Goal: Task Accomplishment & Management: Complete application form

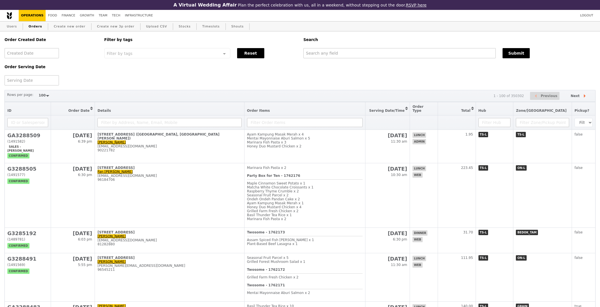
select select "100"
click at [13, 28] on link "Users" at bounding box center [12, 27] width 15 height 10
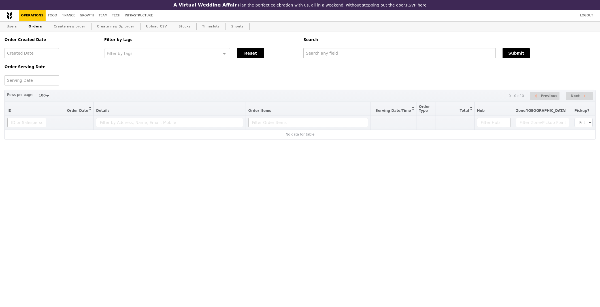
select select "100"
click at [71, 25] on link "Create new order" at bounding box center [70, 27] width 36 height 10
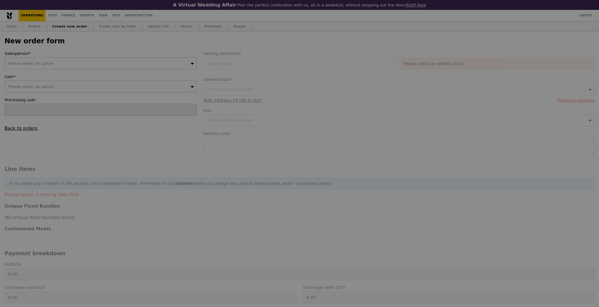
type input "Confirm"
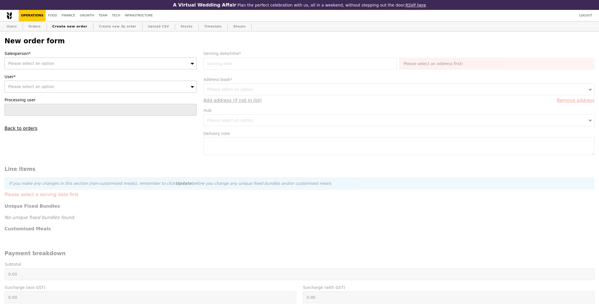
click at [86, 62] on div "Please select an option" at bounding box center [101, 63] width 192 height 12
type input "[PERSON_NAME]"
click at [81, 87] on div "Please select an option" at bounding box center [101, 87] width 192 height 12
type input "[EMAIL_ADDRESS][DOMAIN_NAME]"
type input "Confirm"
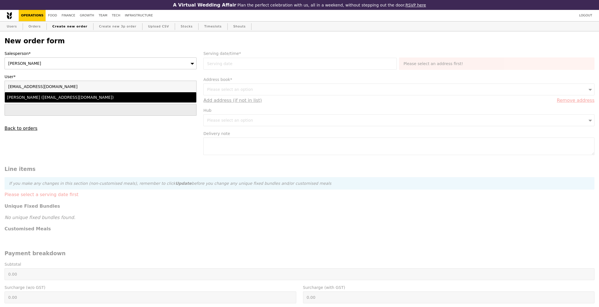
type input "[EMAIL_ADDRESS][DOMAIN_NAME]"
click at [78, 96] on div "Zou Yun Yang (yunyang001@e.ntu.edu.sg)" at bounding box center [77, 98] width 140 height 6
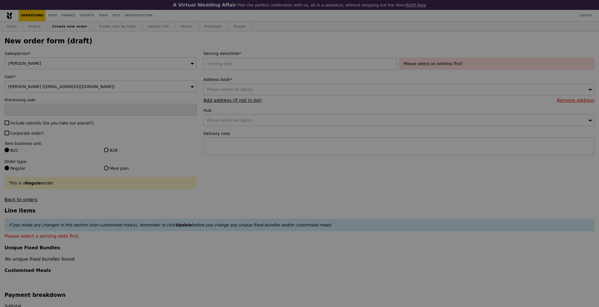
type input "Confirm"
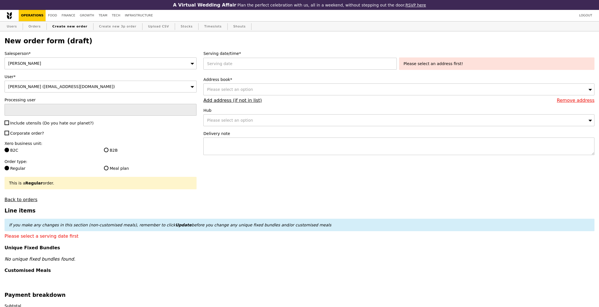
click at [31, 127] on div "Salesperson* Joyce User* Zou Yun Yang (yunyang001@e.ntu.edu.sg) Processing user…" at bounding box center [100, 127] width 199 height 152
click at [32, 125] on span "Include utensils (Do you hate our planet?)" at bounding box center [51, 123] width 83 height 5
click at [9, 125] on input "Include utensils (Do you hate our planet?)" at bounding box center [7, 123] width 5 height 5
checkbox input "true"
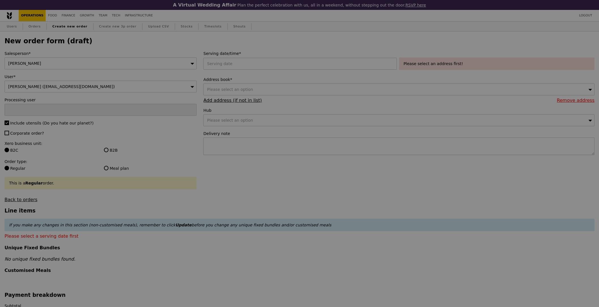
type input "Confirm"
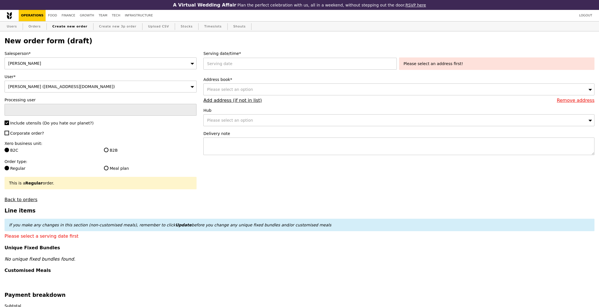
click at [24, 130] on div "Salesperson* Joyce User* Zou Yun Yang (yunyang001@e.ntu.edu.sg) Processing user…" at bounding box center [100, 127] width 199 height 152
click at [31, 134] on span "Corporate order?" at bounding box center [27, 133] width 34 height 5
click at [9, 134] on input "Corporate order?" at bounding box center [7, 133] width 5 height 5
checkbox input "true"
click at [113, 153] on label "B2B" at bounding box center [150, 151] width 93 height 6
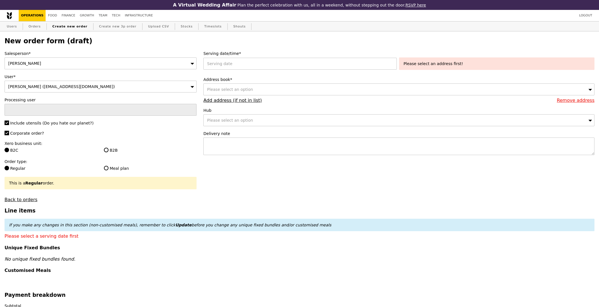
click at [108, 152] on input "B2B" at bounding box center [106, 150] width 5 height 5
radio input "true"
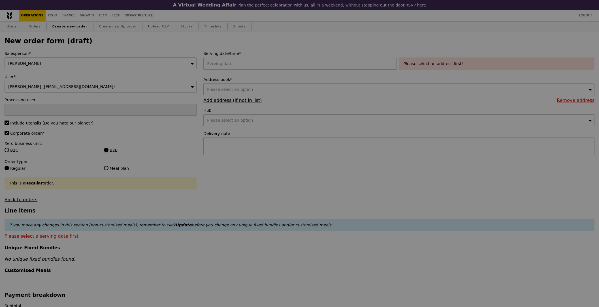
type input "Confirm"
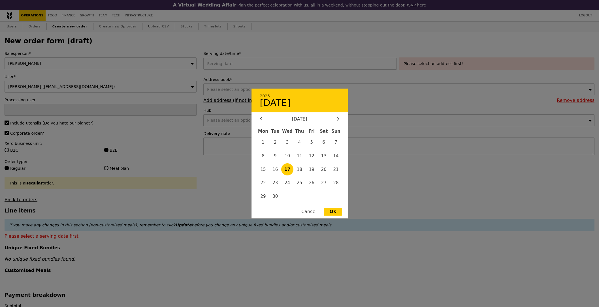
click at [248, 65] on div "2025 September 17 September 2025 Mon Tue Wed Thu Fri Sat Sun 1 2 3 4 5 6 7 8 9 …" at bounding box center [300, 64] width 195 height 12
click at [315, 167] on span "19" at bounding box center [312, 169] width 12 height 12
type input "19 Sep 2025"
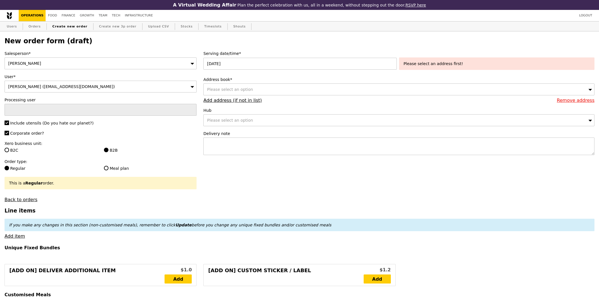
click at [252, 91] on div "Please select an option" at bounding box center [398, 90] width 391 height 12
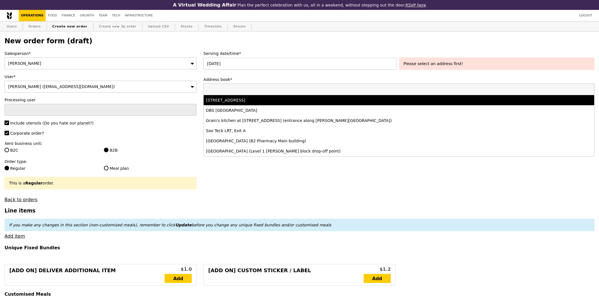
click at [260, 97] on li "50 Nanyang Avenue, #EEE Staff Lounge-S2.2-B4-06, Singapore 639798" at bounding box center [399, 100] width 391 height 10
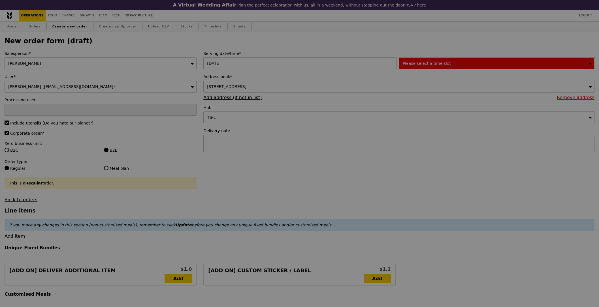
type input "Confirm"
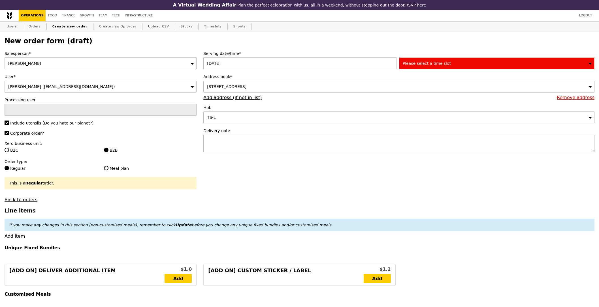
click at [470, 63] on div "Please select a time slot" at bounding box center [496, 63] width 195 height 12
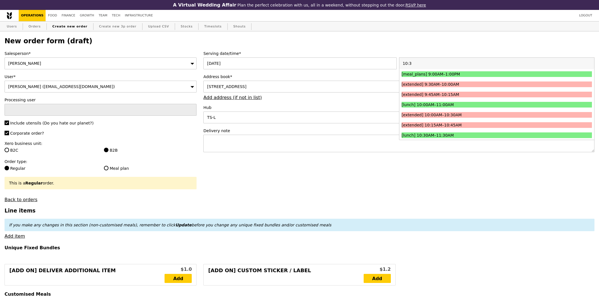
type input "10:30"
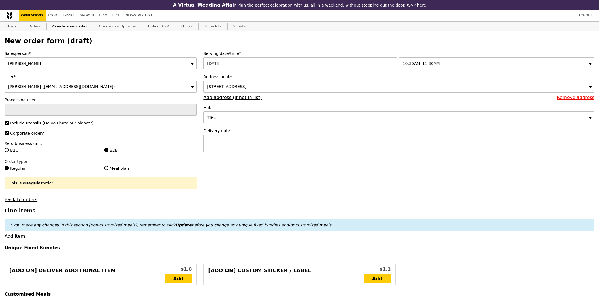
type input "Confirm"
click at [354, 146] on textarea at bounding box center [398, 144] width 391 height 18
type textarea "Please deliver closer to 11:30AM as they will only be out from the meeting at 1…"
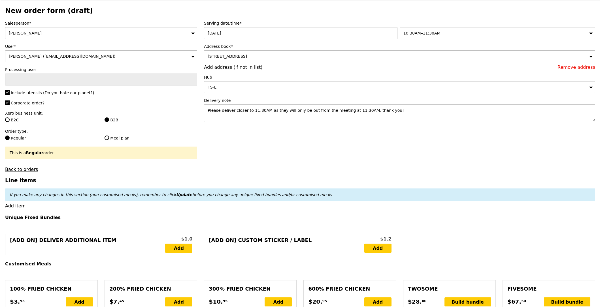
scroll to position [200, 0]
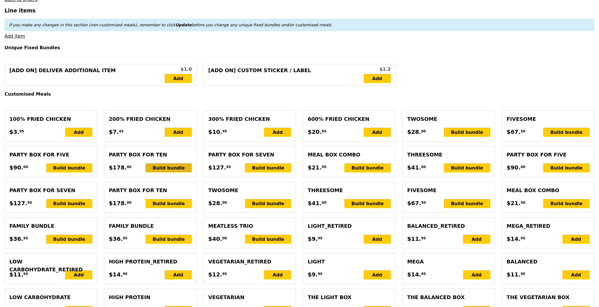
click at [182, 171] on div "Build bundle" at bounding box center [169, 167] width 46 height 9
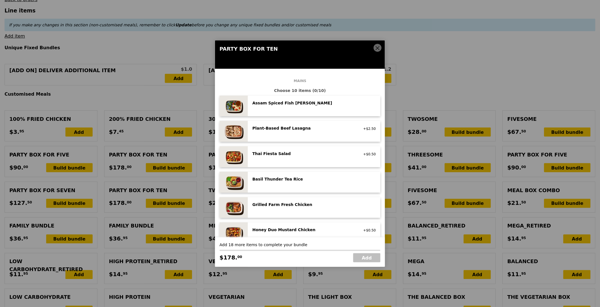
click at [375, 47] on icon at bounding box center [377, 48] width 5 height 5
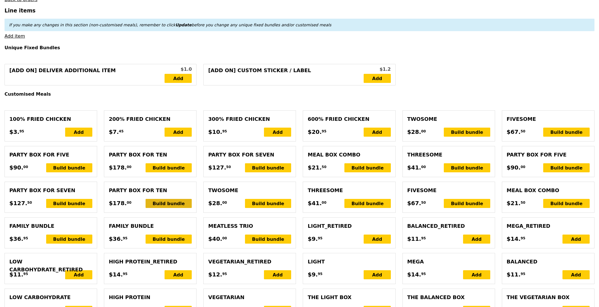
click at [164, 202] on div "Build bundle" at bounding box center [169, 203] width 46 height 9
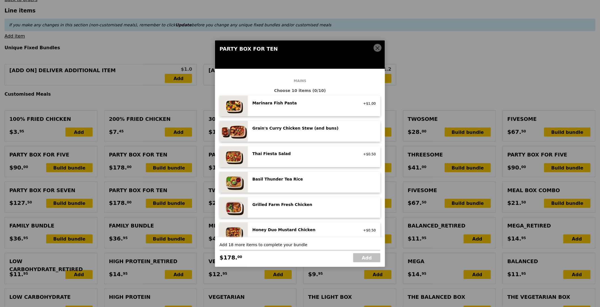
click at [298, 132] on div "Grain's Curry Chicken Stew (and buns) spicy, contains allium, dairy, egg, soy, …" at bounding box center [303, 128] width 108 height 7
click at [298, 134] on div "Grain's Curry Chicken Stew (and buns) spicy, contains allium, dairy, egg, soy, …" at bounding box center [313, 131] width 123 height 12
click at [365, 128] on link "Remove" at bounding box center [369, 129] width 14 height 4
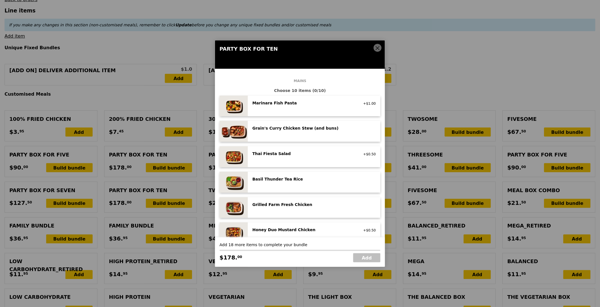
click at [307, 214] on div "Grilled Farm Fresh Chicken high protein, contains allium, dairy, nuts, soy" at bounding box center [314, 207] width 133 height 21
click at [307, 214] on div "Grilled Farm Fresh Chicken high protein, contains allium, dairy, nuts, soy Remo…" at bounding box center [314, 207] width 133 height 21
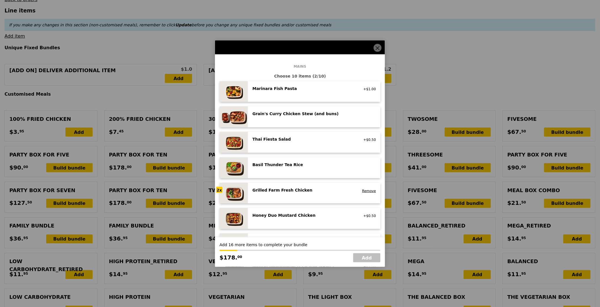
click at [303, 214] on div "Honey Duo Mustard Chicken" at bounding box center [303, 216] width 102 height 6
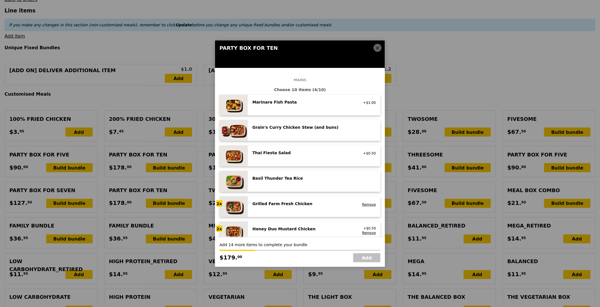
scroll to position [0, 0]
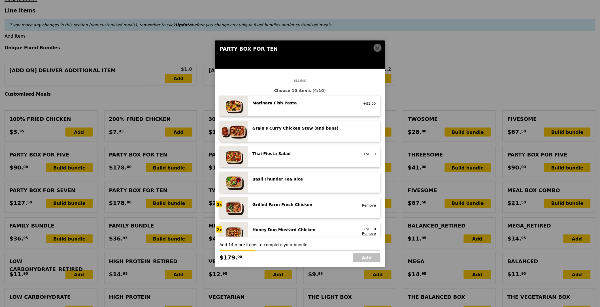
click at [295, 108] on div "Marinara Fish Pasta pescatarian, contains allium, dairy, nuts, wheat +$1.00" at bounding box center [313, 106] width 123 height 12
click at [295, 108] on div "Marinara Fish Pasta pescatarian, contains allium, dairy, nuts, wheat" at bounding box center [303, 104] width 108 height 9
click at [300, 208] on div "Grilled Farm Fresh Chicken high protein, contains allium, dairy, nuts, soy Remo…" at bounding box center [313, 208] width 123 height 12
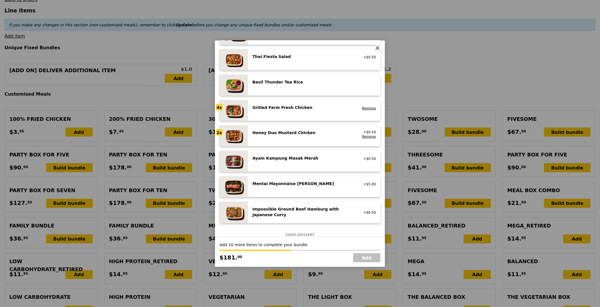
scroll to position [126, 0]
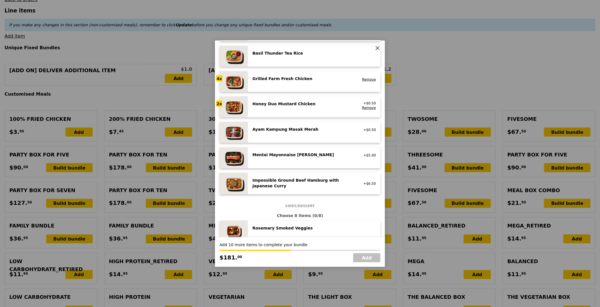
click at [297, 133] on div "Ayam Kampung Masak Merah high protein, spicy, contains allium, shellfish, soy, …" at bounding box center [303, 130] width 108 height 7
click at [297, 133] on div "Ayam Kampung Masak Merah high protein, spicy, contains allium, shellfish, soy, …" at bounding box center [303, 131] width 108 height 9
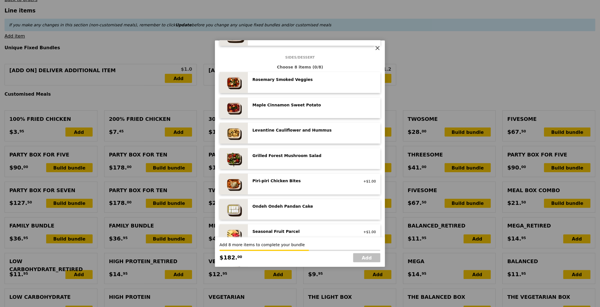
scroll to position [272, 0]
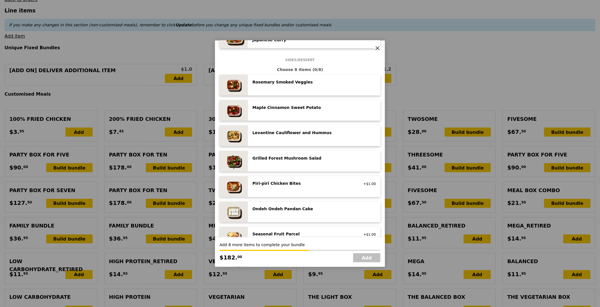
click at [302, 87] on div "Rosemary Smoked Veggies low carb, vegan" at bounding box center [313, 85] width 123 height 12
click at [296, 153] on div "Grilled Forest Mushroom Salad low carb, vegan" at bounding box center [314, 161] width 133 height 21
click at [308, 184] on div "Piri‑piri Chicken Bites" at bounding box center [303, 184] width 102 height 6
click at [298, 211] on div "Ondeh Ondeh Pandan Cake" at bounding box center [303, 209] width 102 height 6
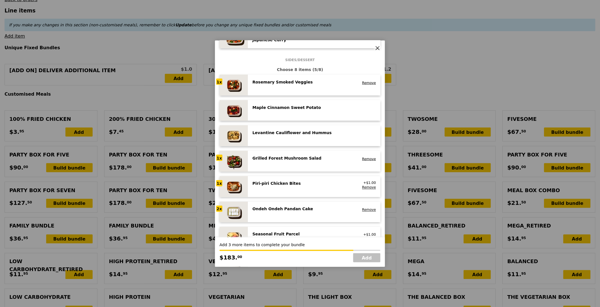
click at [298, 211] on div "Ondeh Ondeh Pandan Cake" at bounding box center [303, 209] width 102 height 6
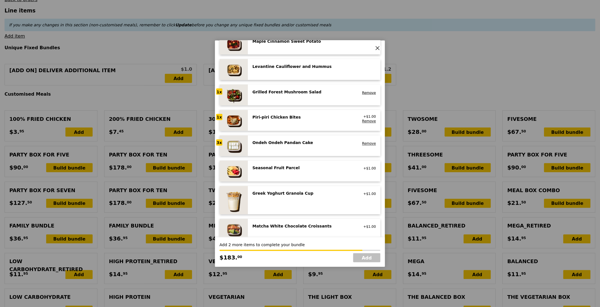
scroll to position [378, 0]
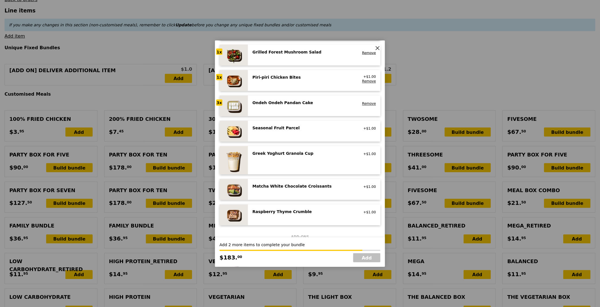
click at [293, 218] on div "Raspberry Thyme Crumble vegetarian, contains dairy, egg, nuts, wheat +$1.00" at bounding box center [313, 215] width 123 height 12
click at [300, 189] on div "Matcha White Chocolate Croissants" at bounding box center [303, 187] width 102 height 6
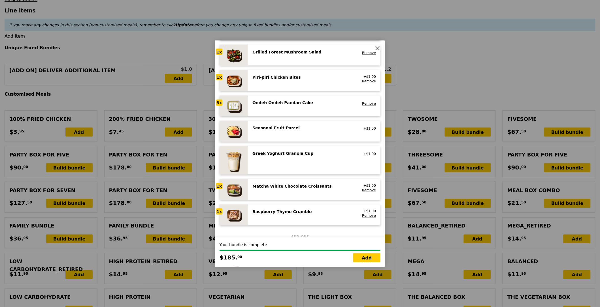
click at [306, 127] on div "Seasonal Fruit Parcel" at bounding box center [303, 128] width 102 height 6
click at [306, 129] on div "Seasonal Fruit Parcel" at bounding box center [303, 128] width 102 height 6
click at [306, 131] on div "Seasonal Fruit Parcel" at bounding box center [303, 128] width 102 height 6
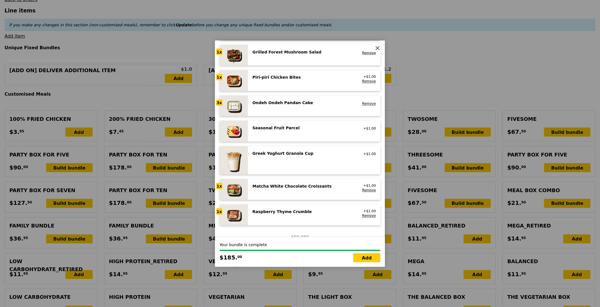
click at [290, 215] on div "Raspberry Thyme Crumble vegetarian, contains dairy, egg, nuts, wheat" at bounding box center [303, 213] width 108 height 9
click at [291, 190] on div "Matcha White Chocolate Croissants vegetarian, contains dairy, egg, wheat" at bounding box center [303, 188] width 108 height 9
click at [364, 189] on link "Remove" at bounding box center [369, 191] width 14 height 4
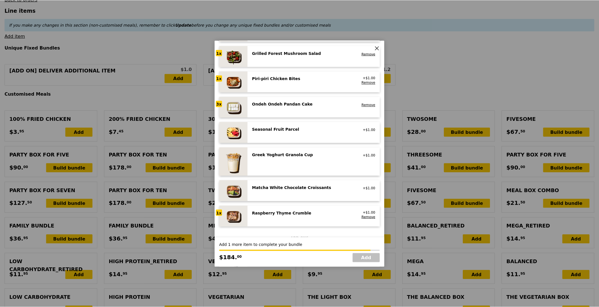
scroll to position [377, 0]
click at [291, 140] on div "Seasonal Fruit Parcel vegan +$1.00" at bounding box center [314, 132] width 133 height 21
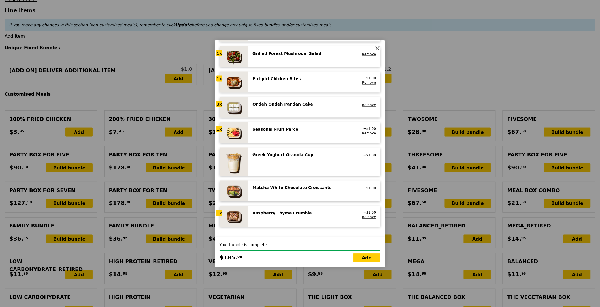
click at [291, 140] on div "Seasonal Fruit Parcel vegan +$1.00 Remove" at bounding box center [314, 132] width 133 height 21
click at [361, 220] on div "Raspberry Thyme Crumble vegetarian, contains dairy, egg, nuts, wheat +$1.00 Rem…" at bounding box center [313, 217] width 123 height 12
click at [362, 82] on link "Remove" at bounding box center [369, 83] width 14 height 4
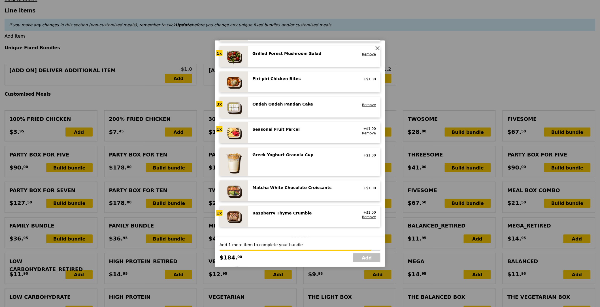
click at [292, 134] on div "Seasonal Fruit Parcel vegan" at bounding box center [303, 131] width 108 height 9
click at [372, 260] on link "Add" at bounding box center [366, 257] width 27 height 9
type input "Loading..."
type input "185.00"
type input "6.38"
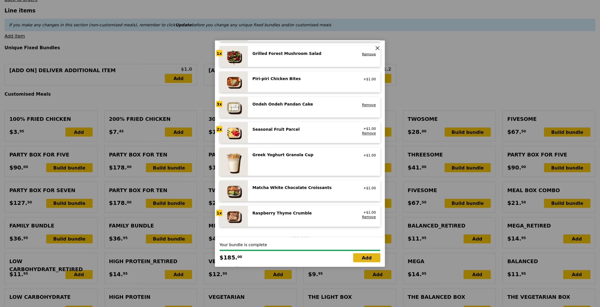
type input "6.95"
type input "191.95"
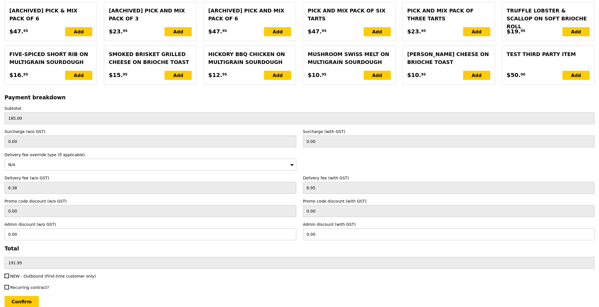
scroll to position [1166, 0]
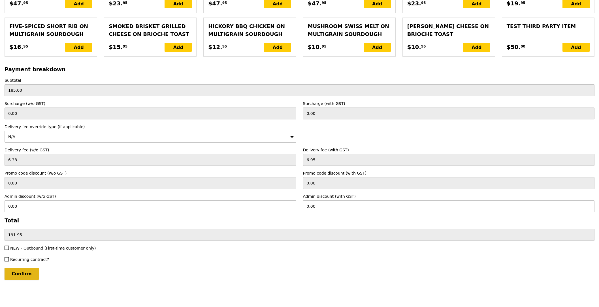
click at [14, 272] on input "Confirm" at bounding box center [22, 274] width 34 height 12
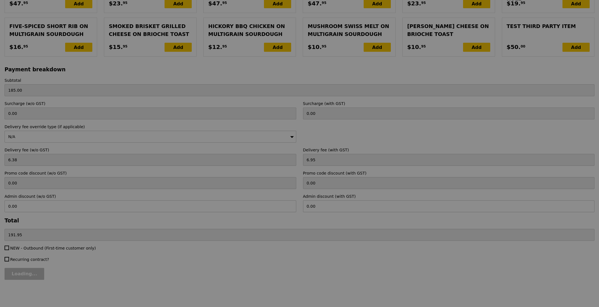
type input "Loading..."
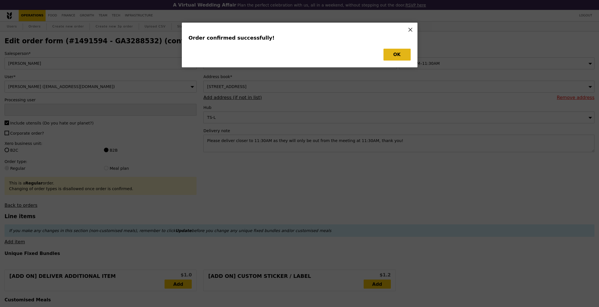
click at [398, 61] on div "Order confirmed successfully! OK" at bounding box center [300, 45] width 236 height 45
type input "Sandy"
type input "Loading..."
checkbox input "false"
click at [393, 53] on button "OK" at bounding box center [396, 55] width 27 height 12
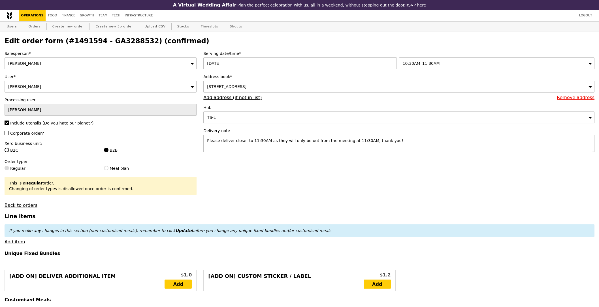
type input "Update"
click at [115, 44] on h2 "Edit order form (#1491594 - GA3288532) (confirmed)" at bounding box center [300, 41] width 590 height 8
copy h2 "GA3288532"
click at [31, 24] on link "Orders" at bounding box center [34, 27] width 17 height 10
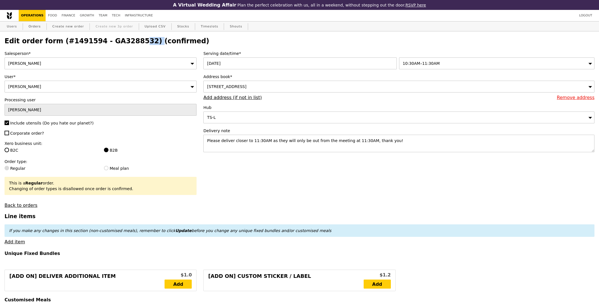
select select "100"
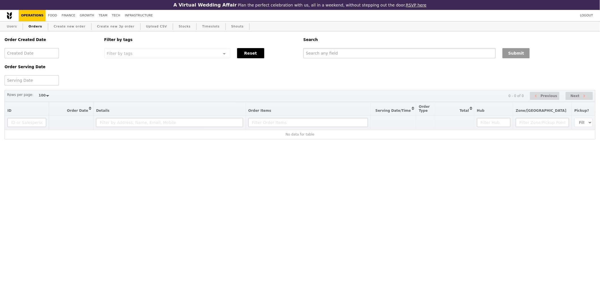
drag, startPoint x: 321, startPoint y: 54, endPoint x: 528, endPoint y: 52, distance: 207.9
click at [321, 54] on input "text" at bounding box center [399, 53] width 192 height 10
paste input "GA3288532"
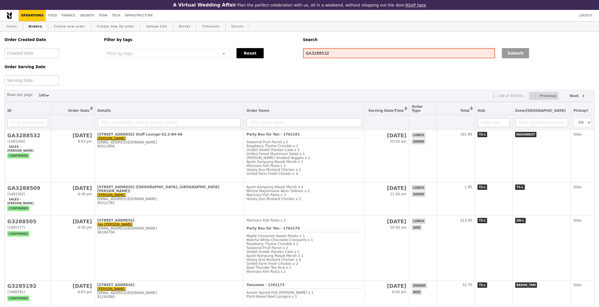
type input "GA3288532"
click at [520, 54] on button "Submit" at bounding box center [515, 53] width 27 height 10
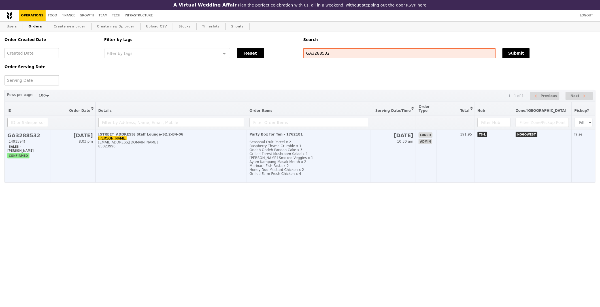
click at [360, 146] on div "Raspberry Thyme Crumble x 1" at bounding box center [309, 146] width 119 height 4
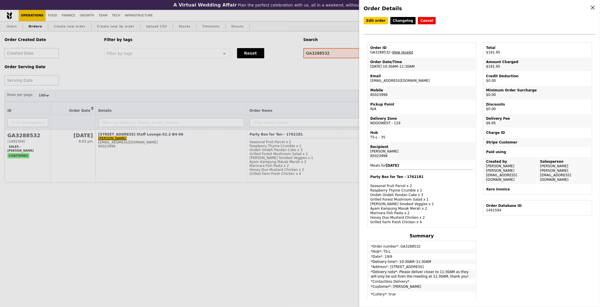
click at [406, 52] on link "View receipt" at bounding box center [402, 52] width 21 height 4
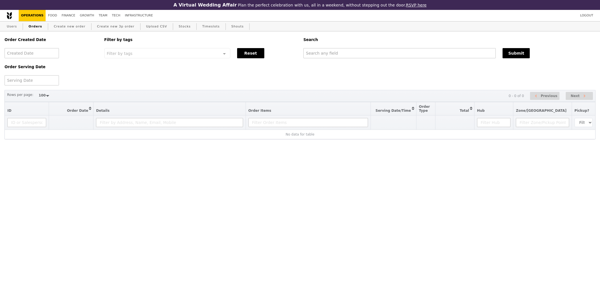
select select "100"
click at [360, 47] on div "Search" at bounding box center [449, 39] width 299 height 17
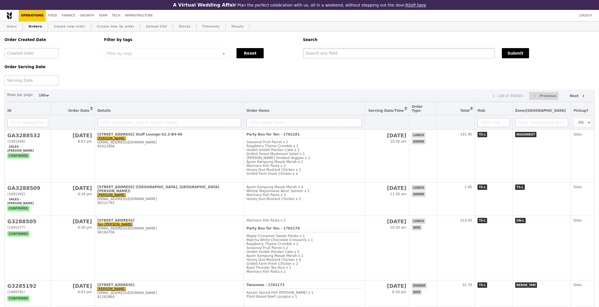
click at [362, 54] on input "text" at bounding box center [399, 53] width 192 height 10
paste input "lili.yin@bsigroup.com"
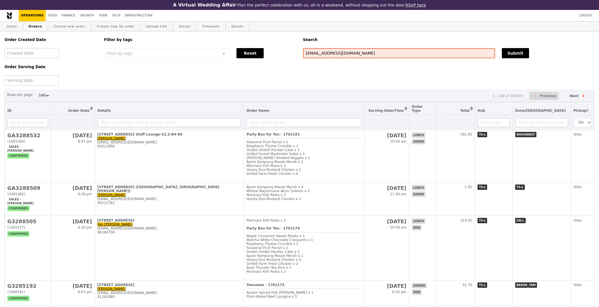
type input "lili.yin@bsigroup.com"
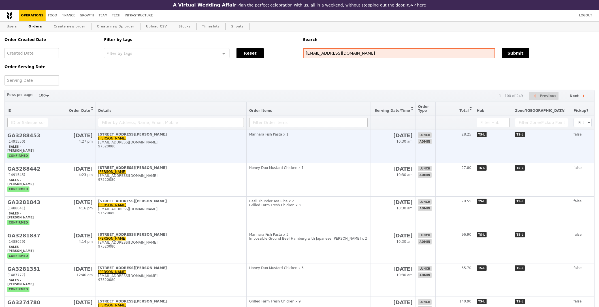
drag, startPoint x: 313, startPoint y: 148, endPoint x: 343, endPoint y: 152, distance: 30.5
click at [313, 148] on td "Marinara Fish Pasta x 1" at bounding box center [308, 146] width 124 height 33
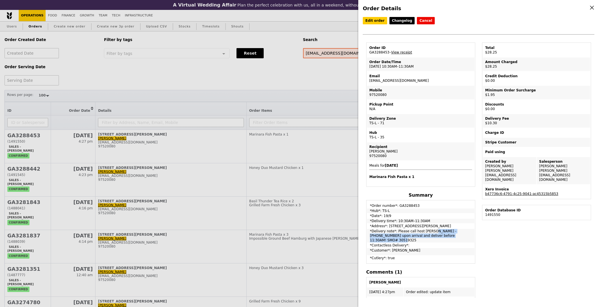
drag, startPoint x: 396, startPoint y: 228, endPoint x: 417, endPoint y: 233, distance: 21.7
click at [417, 233] on td "*Delivery note*: Please call host Lili - 97520080 upon arrival and deliver befo…" at bounding box center [420, 236] width 107 height 14
copy td "Please call host Lili - 97520080 upon arrival and deliver before 11:30AM! S"
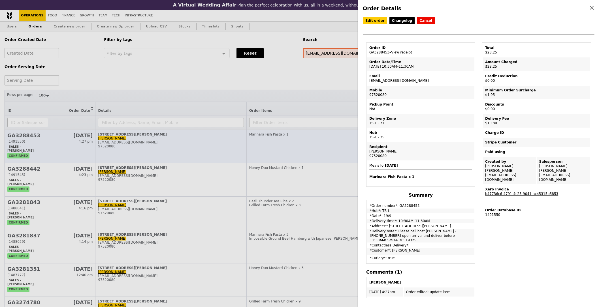
click at [258, 144] on div "Order Details Edit order Changelog Cancel Order ID GA3288453 – View receipt Ord…" at bounding box center [299, 153] width 599 height 307
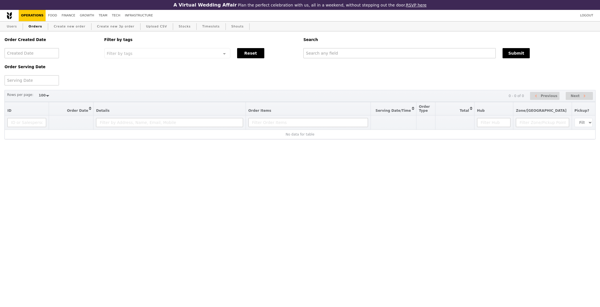
select select "100"
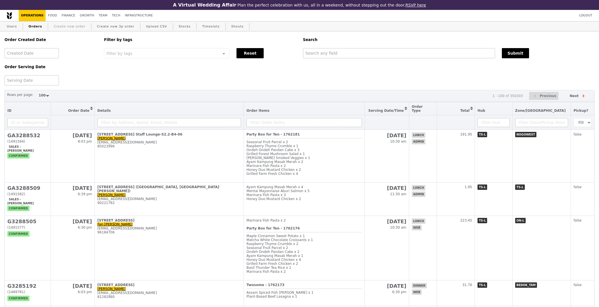
click at [71, 29] on link "Create new order" at bounding box center [70, 27] width 36 height 10
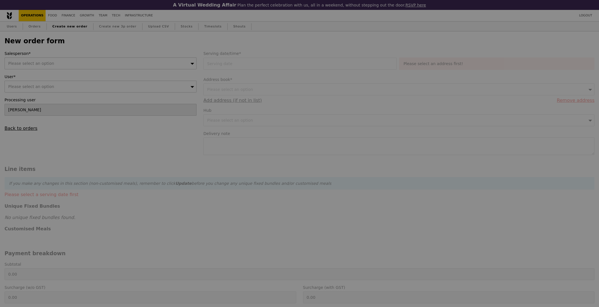
type input "Confirm"
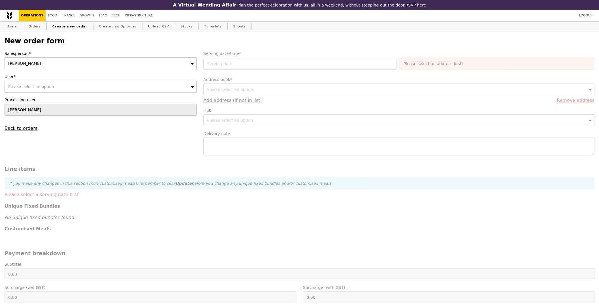
click at [54, 63] on div "[PERSON_NAME]" at bounding box center [101, 63] width 192 height 12
type input "joyce"
click at [51, 85] on div "Please select an option" at bounding box center [101, 87] width 192 height 12
type input "[EMAIL_ADDRESS][DOMAIN_NAME]"
type input "Confirm"
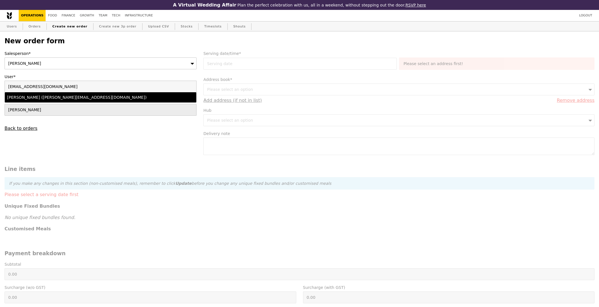
type input "[EMAIL_ADDRESS][DOMAIN_NAME]"
click at [52, 98] on div "Lili Yin (lili.yin@bsigroup.com)" at bounding box center [77, 98] width 140 height 6
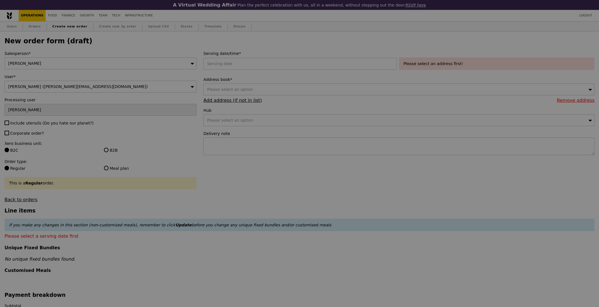
type input "Confirm"
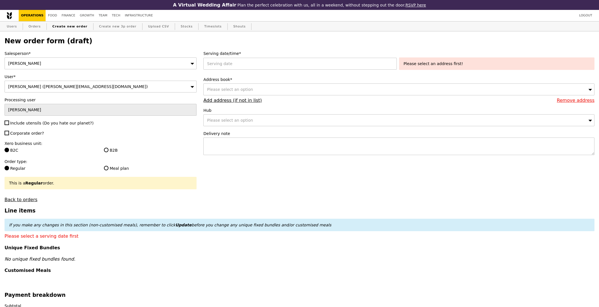
click at [22, 123] on span "Include utensils (Do you hate our planet?)" at bounding box center [51, 123] width 83 height 5
click at [9, 123] on input "Include utensils (Do you hate our planet?)" at bounding box center [7, 123] width 5 height 5
checkbox input "true"
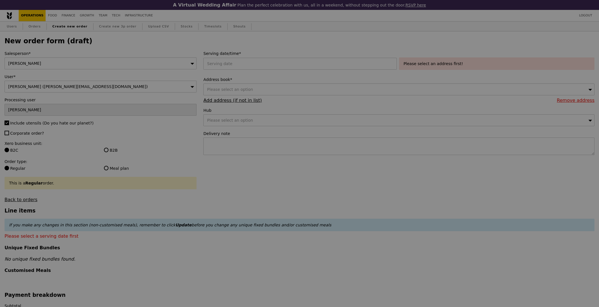
type input "Confirm"
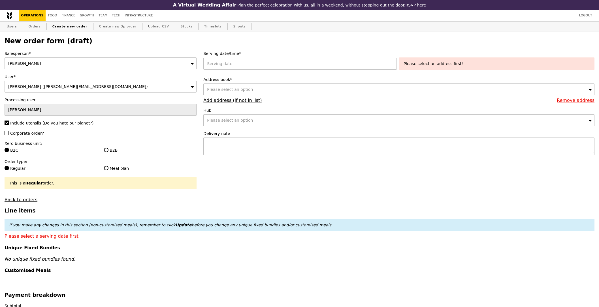
click at [22, 134] on span "Corporate order?" at bounding box center [27, 133] width 34 height 5
click at [9, 134] on input "Corporate order?" at bounding box center [7, 133] width 5 height 5
checkbox input "true"
click at [112, 153] on label "B2B" at bounding box center [150, 151] width 93 height 6
click at [108, 152] on input "B2B" at bounding box center [106, 150] width 5 height 5
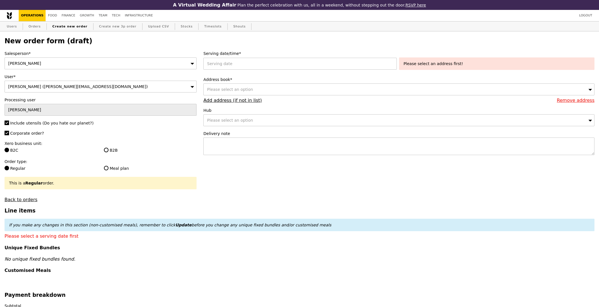
radio input "true"
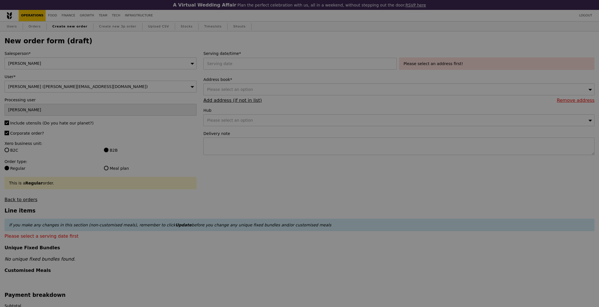
type input "Confirm"
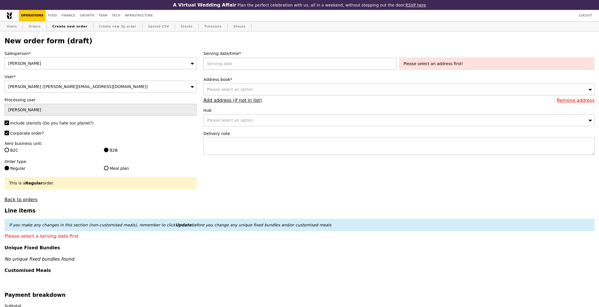
click at [257, 68] on div at bounding box center [300, 64] width 195 height 12
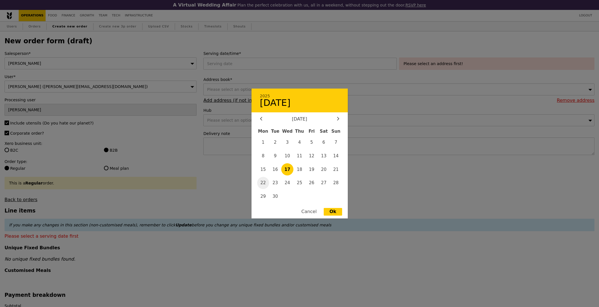
click at [265, 182] on span "22" at bounding box center [263, 183] width 12 height 12
type input "22 Sep 2025"
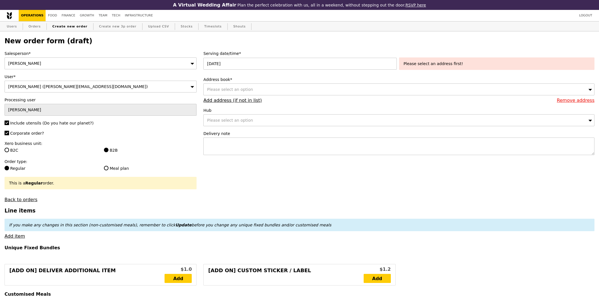
click at [255, 88] on div "Please select an option" at bounding box center [398, 90] width 391 height 12
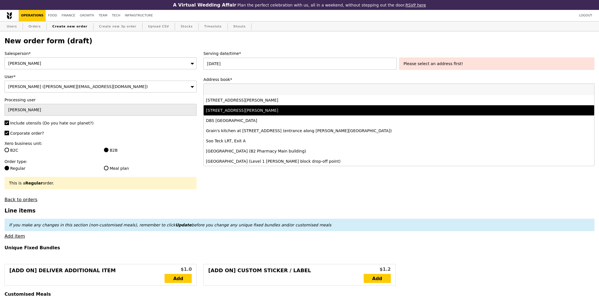
click at [259, 101] on div "77 Robinson Road, #-28-03, Singapore 068896" at bounding box center [350, 100] width 289 height 6
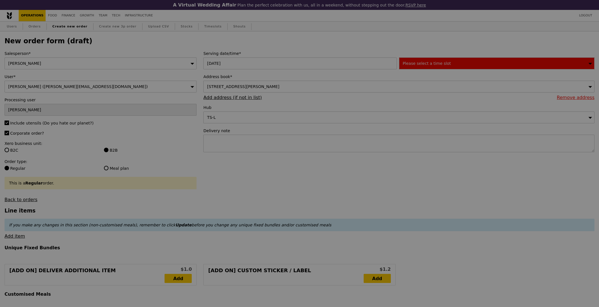
type input "Confirm"
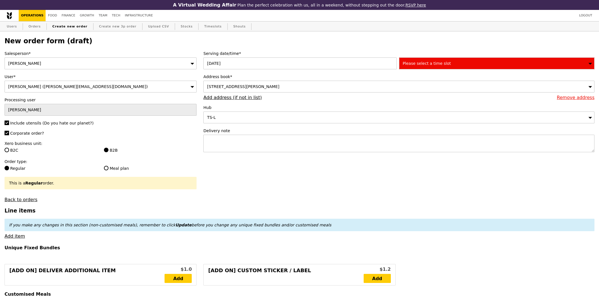
click at [430, 65] on span "Please select a time slot" at bounding box center [427, 63] width 48 height 5
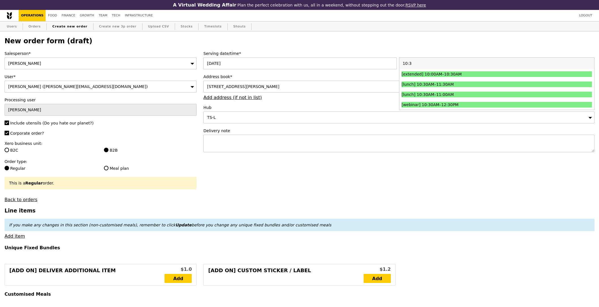
type input "10:30"
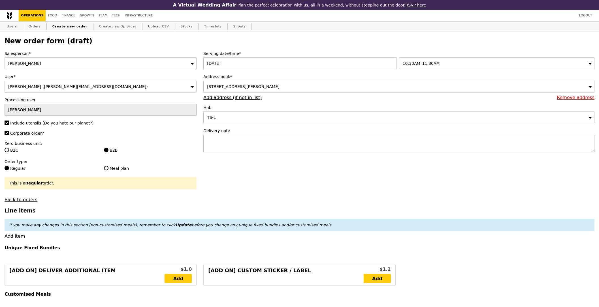
type input "Confirm"
click at [284, 131] on label "Delivery note" at bounding box center [398, 131] width 391 height 6
click at [280, 144] on textarea at bounding box center [398, 144] width 391 height 18
paste textarea "Please call host Lili - 97520080 upon arrival and deliver before 11:30AM! S"
type textarea "Please call host Lili - 97520080 upon arrival and deliver before 11:30AM! S"
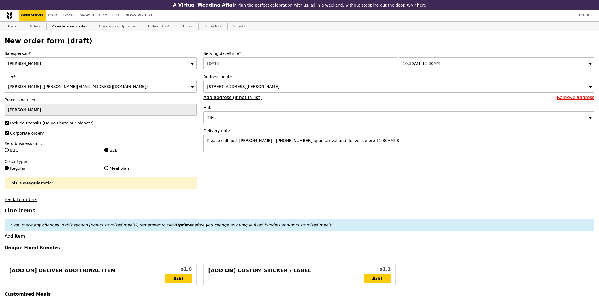
type input "Confirm"
paste textarea "SMO# 30480443"
type textarea "Please call host Lili - 97520080 upon arrival and deliver before 11:30AM! SMO# …"
type input "Confirm"
click at [17, 238] on link "Add item" at bounding box center [15, 236] width 20 height 5
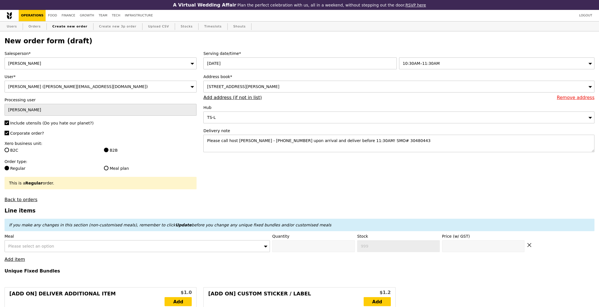
click at [146, 248] on div "Please select an option" at bounding box center [137, 246] width 265 height 12
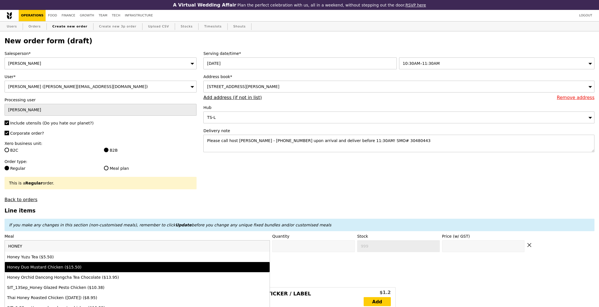
type input "HONEY"
click at [159, 267] on div "Honey Duo Mustard Chicken ($15.50)" at bounding box center [104, 268] width 195 height 6
type input "Confirm anyway"
type input "0"
type input "494"
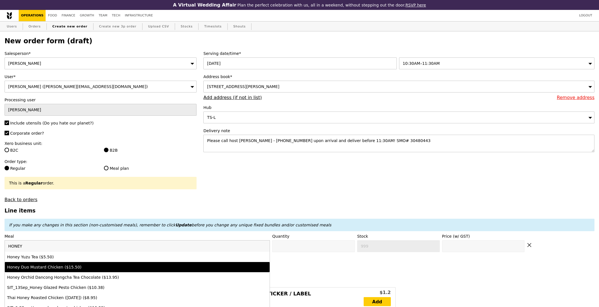
type input "15.5"
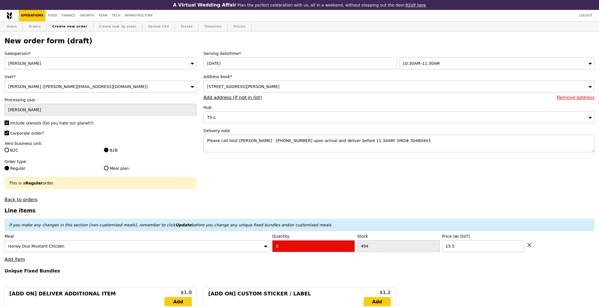
click at [332, 249] on input "0" at bounding box center [313, 246] width 83 height 12
type input "Confirm"
type input "13"
click at [258, 271] on h4 "Unique Fixed Bundles" at bounding box center [300, 270] width 590 height 5
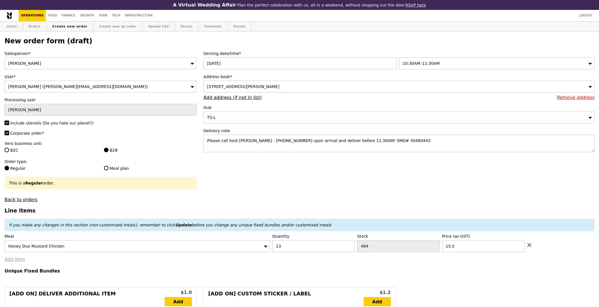
click at [9, 262] on link "Add item" at bounding box center [15, 259] width 20 height 5
type input "Loading..."
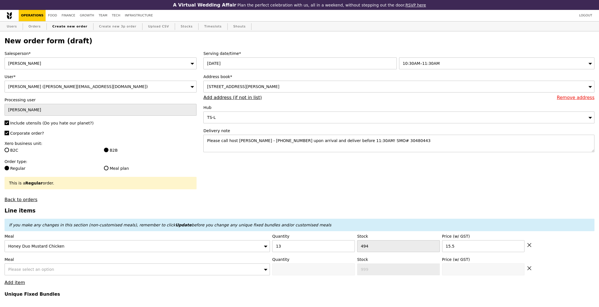
click at [53, 267] on div "Please select an option" at bounding box center [137, 270] width 265 height 12
type input "201.50"
type input "1.79"
type input "1.95"
type input "3.62"
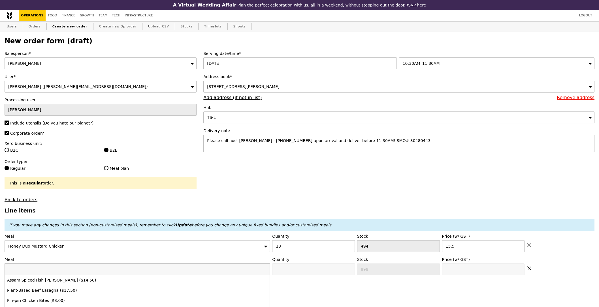
type input "3.95"
type input "207.40"
type input "Confirm"
type input "plan"
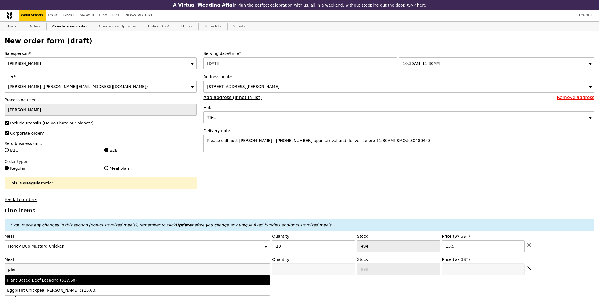
type input "Confirm anyway"
type input "0"
type input "500"
type input "17.5"
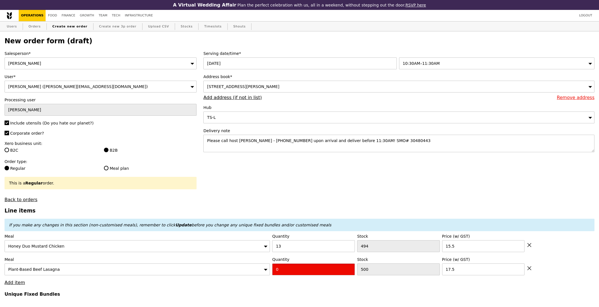
click at [286, 274] on input "0" at bounding box center [313, 270] width 83 height 12
type input "Confirm"
type input "2"
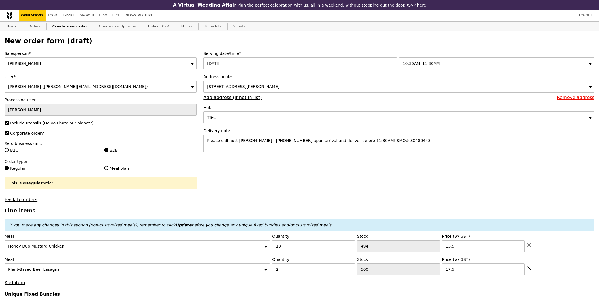
type input "Loading..."
type input "236.50"
type input "242.40"
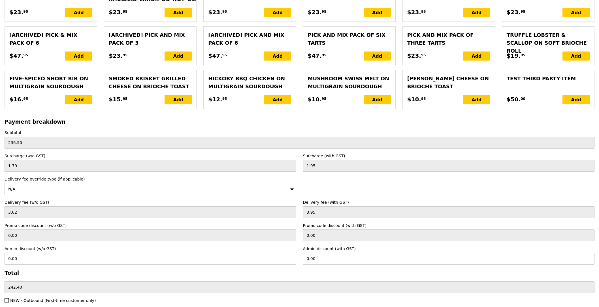
scroll to position [1213, 0]
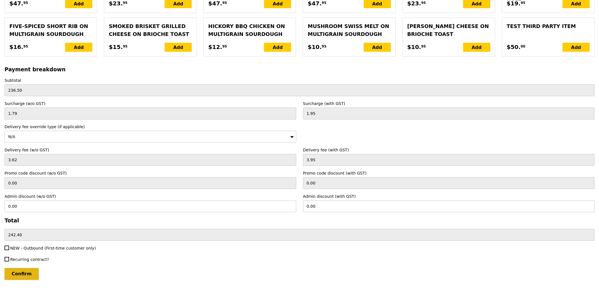
click at [12, 274] on input "Confirm" at bounding box center [22, 274] width 34 height 12
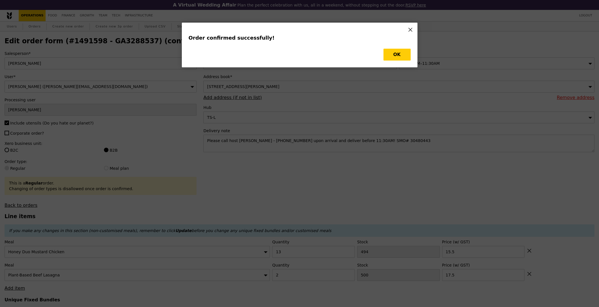
type input "Loading..."
checkbox input "false"
type input "2"
type input "500"
type input "17.50"
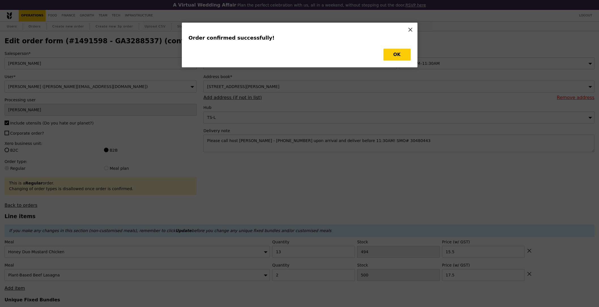
type input "13"
type input "494"
type input "15.50"
type input "498"
type input "481"
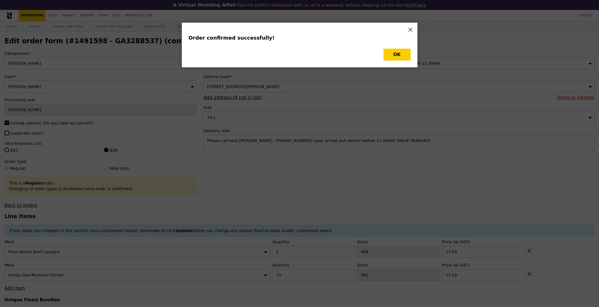
type input "Update"
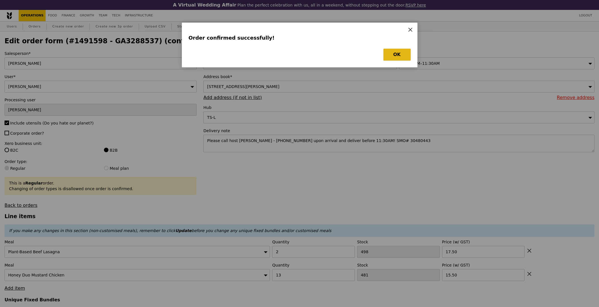
click at [395, 52] on button "OK" at bounding box center [396, 55] width 27 height 12
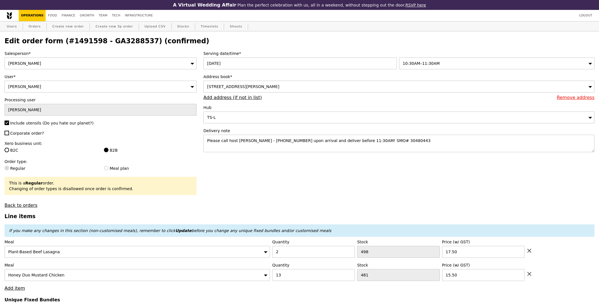
click at [146, 40] on h2 "Edit order form (#1491598 - GA3288537) (confirmed)" at bounding box center [300, 41] width 590 height 8
click at [108, 43] on h2 "Edit order form (#1491598 - GA3288537) (confirmed)" at bounding box center [300, 41] width 590 height 8
copy h2 "GA3288537"
click at [102, 45] on h2 "Edit order form (#1491598 - GA3288537) (confirmed)" at bounding box center [300, 41] width 590 height 8
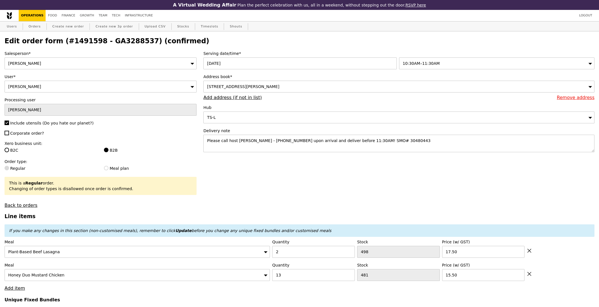
click at [115, 42] on h2 "Edit order form (#1491598 - GA3288537) (confirmed)" at bounding box center [300, 41] width 590 height 8
copy h2 "GA3288537"
click at [41, 30] on link "Orders" at bounding box center [34, 27] width 17 height 10
select select "100"
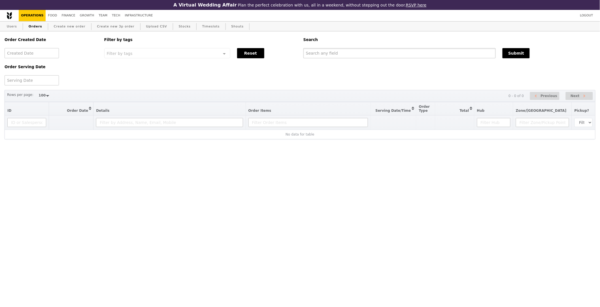
click at [410, 52] on input "text" at bounding box center [399, 53] width 192 height 10
paste input "GA3288537"
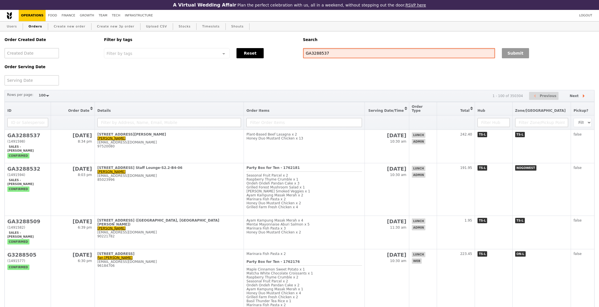
type input "GA3288537"
click at [512, 55] on button "Submit" at bounding box center [515, 53] width 27 height 10
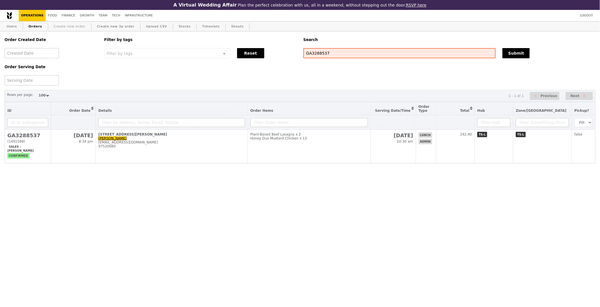
click at [65, 27] on link "Create new order" at bounding box center [70, 27] width 36 height 10
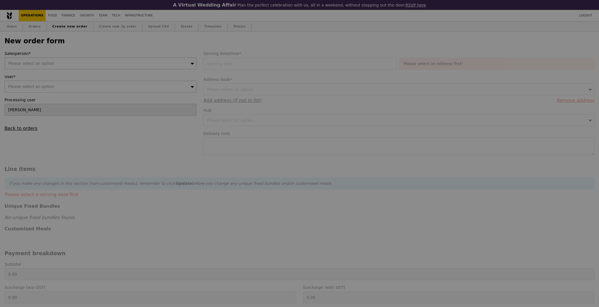
type input "Confirm"
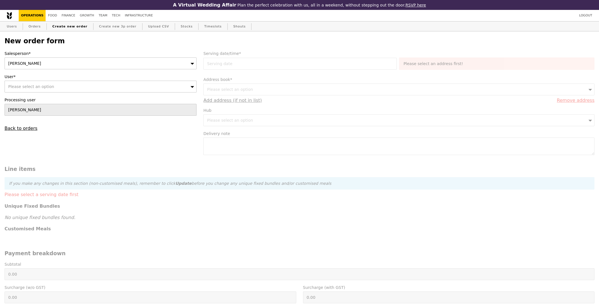
click at [67, 72] on div "Salesperson* Sandy User* Please select an option Processing user Sandy Back to …" at bounding box center [100, 91] width 199 height 80
click at [67, 66] on div "[PERSON_NAME]" at bounding box center [101, 63] width 192 height 12
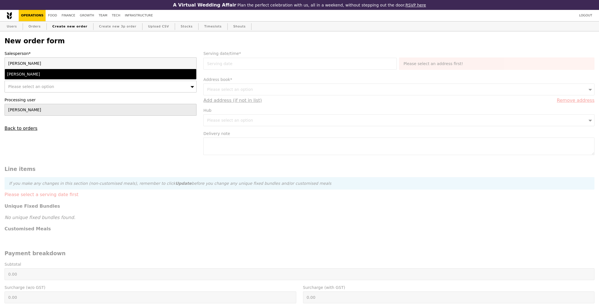
type input "joyce"
click at [58, 77] on div "[PERSON_NAME]" at bounding box center [77, 74] width 140 height 6
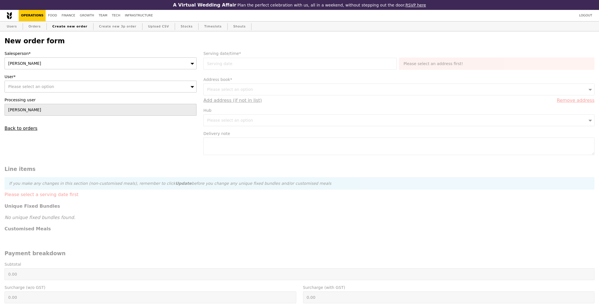
click at [58, 91] on div "Please select an option" at bounding box center [101, 87] width 192 height 12
paste input "[EMAIL_ADDRESS][DOMAIN_NAME]"
type input "[EMAIL_ADDRESS][DOMAIN_NAME]"
type input "Confirm"
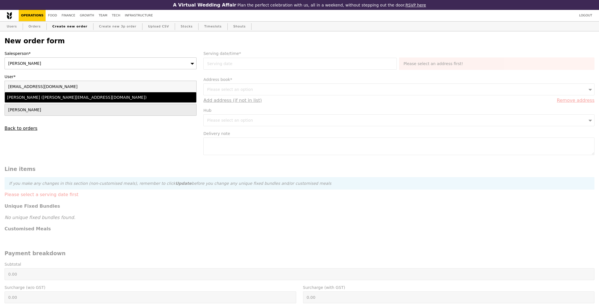
type input "[EMAIL_ADDRESS][DOMAIN_NAME]"
click at [87, 96] on div "Lili Yin (lili.yin@bsigroup.com)" at bounding box center [77, 98] width 140 height 6
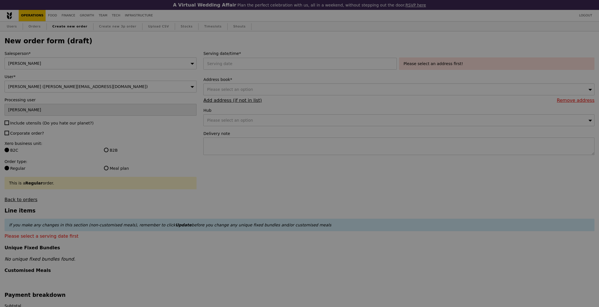
type input "Confirm"
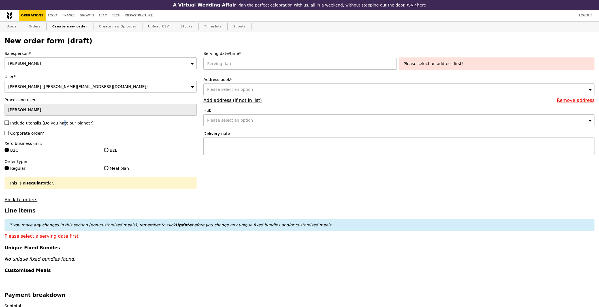
click at [35, 122] on span "Include utensils (Do you hate our planet?)" at bounding box center [51, 123] width 83 height 5
click at [32, 124] on span "Include utensils (Do you hate our planet?)" at bounding box center [51, 123] width 83 height 5
click at [9, 124] on input "Include utensils (Do you hate our planet?)" at bounding box center [7, 123] width 5 height 5
checkbox input "true"
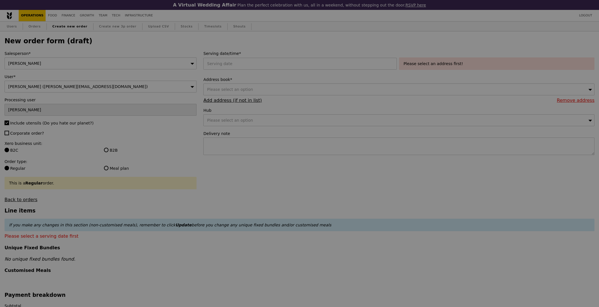
type input "Confirm"
click at [30, 133] on span "Corporate order?" at bounding box center [27, 133] width 34 height 5
click at [9, 133] on input "Corporate order?" at bounding box center [7, 133] width 5 height 5
checkbox input "true"
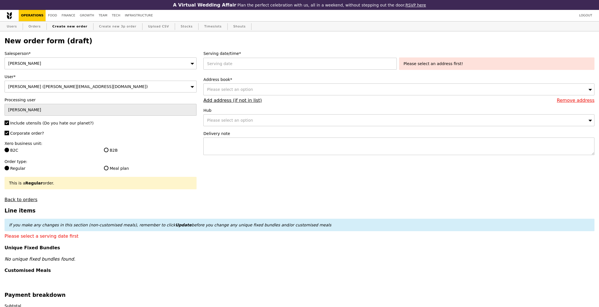
click at [111, 160] on label "Order type:" at bounding box center [101, 162] width 192 height 6
click at [114, 152] on label "B2B" at bounding box center [150, 151] width 93 height 6
click at [108, 152] on input "B2B" at bounding box center [106, 150] width 5 height 5
radio input "true"
type input "Loading..."
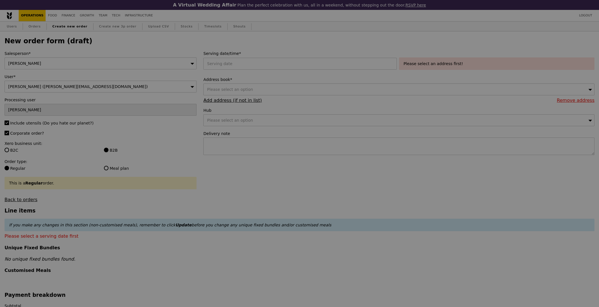
type input "1.79"
type input "1.95"
type input "10.92"
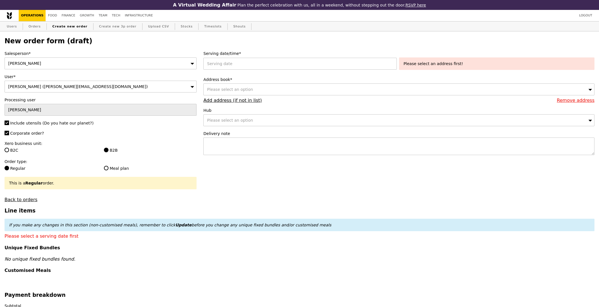
type input "11.90"
type input "13.85"
type input "Confirm"
click at [263, 67] on div at bounding box center [300, 64] width 195 height 12
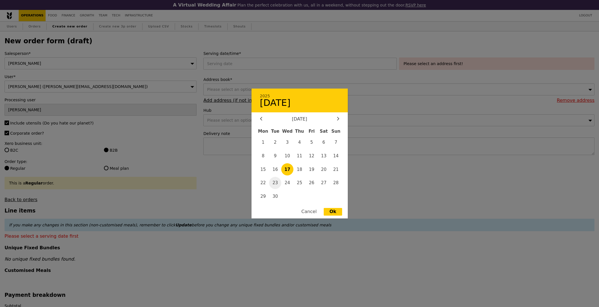
click at [276, 182] on span "23" at bounding box center [275, 183] width 12 height 12
type input "23 Sep 2025"
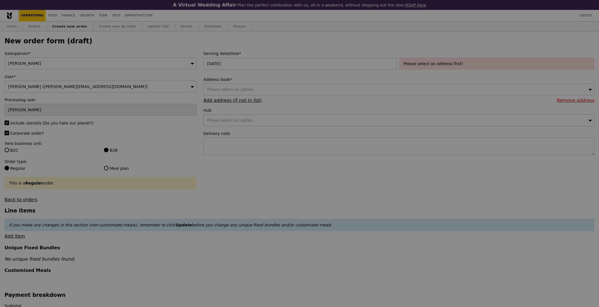
click at [294, 162] on div at bounding box center [299, 153] width 599 height 307
click at [368, 164] on div at bounding box center [299, 153] width 599 height 307
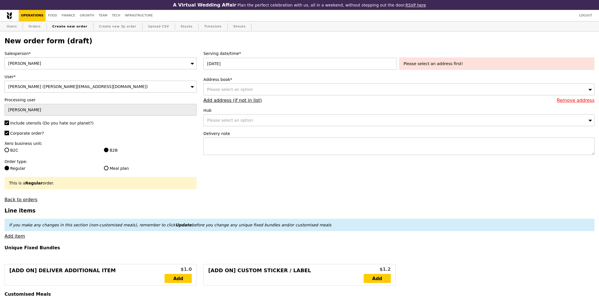
click at [280, 91] on div "Please select an option" at bounding box center [398, 90] width 391 height 12
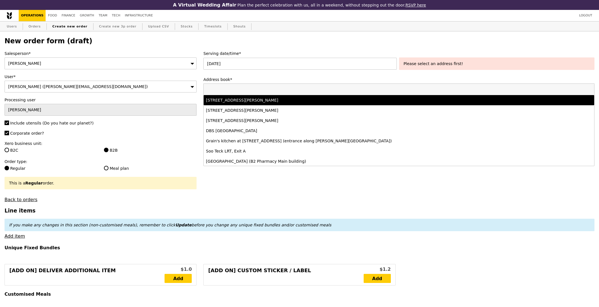
click at [282, 104] on li "77 Robinson Road, #-28-03, Singapore 068896" at bounding box center [399, 100] width 391 height 10
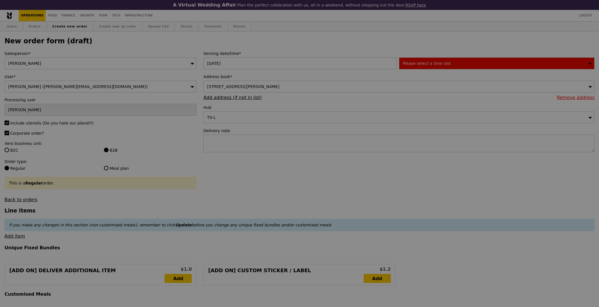
click at [437, 64] on div at bounding box center [299, 153] width 599 height 307
type input "Confirm"
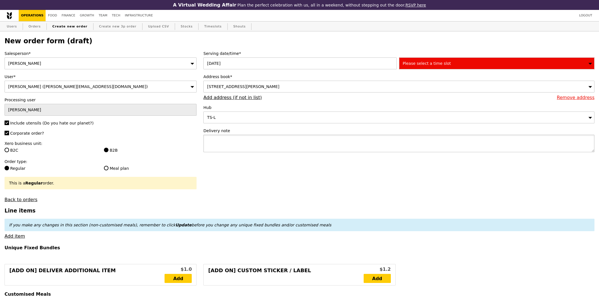
click at [378, 149] on textarea at bounding box center [398, 144] width 391 height 18
paste textarea "Please call host Lili - 97520080 upon arrival and deliver before 11:30AM! SMO# …"
type textarea "Please call host Lili - 97520080 upon arrival and deliver before 11:30AM! SMO# …"
click at [438, 59] on div "Please select a time slot" at bounding box center [496, 63] width 195 height 12
type input "Confirm"
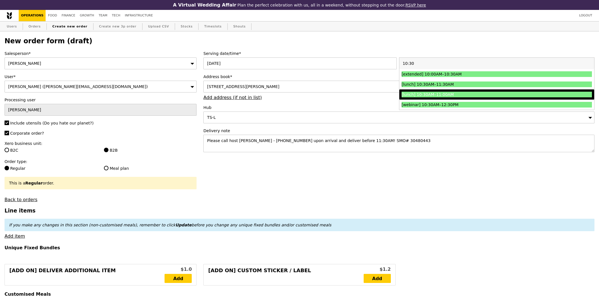
type input "10:30"
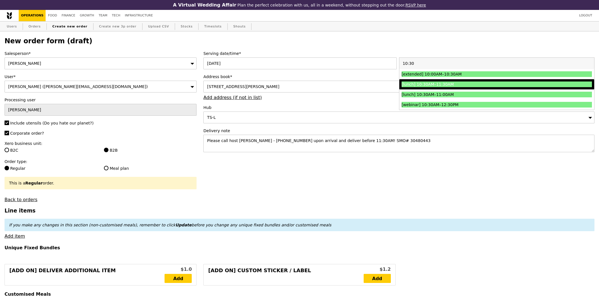
click at [440, 84] on div "[lunch] 10:30AM–11:30AM" at bounding box center [473, 85] width 143 height 6
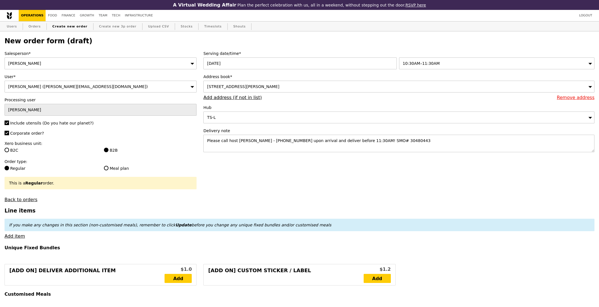
type input "Confirm"
click at [17, 238] on link "Add item" at bounding box center [15, 236] width 20 height 5
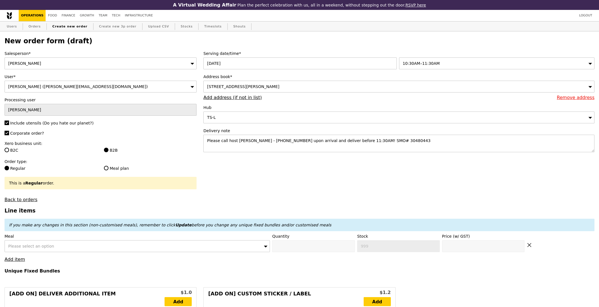
click at [71, 251] on div "Please select an option" at bounding box center [137, 246] width 265 height 12
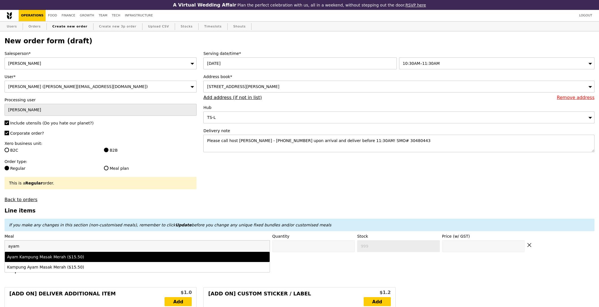
type input "ayam"
click at [80, 260] on div "Ayam Kampung Masak Merah ($15.50)" at bounding box center [104, 257] width 195 height 6
type input "Confirm anyway"
type input "0"
type input "480"
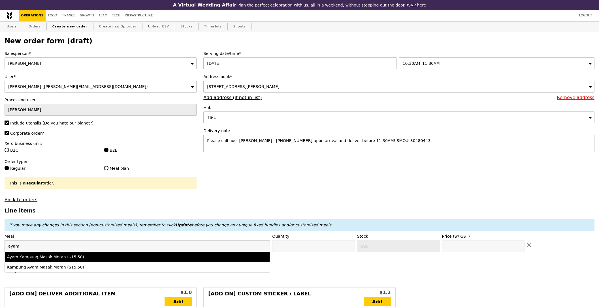
type input "15.5"
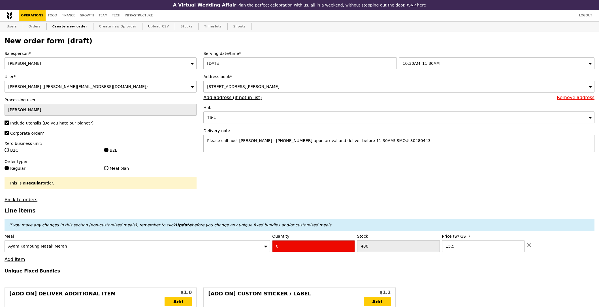
click at [302, 246] on input "0" at bounding box center [313, 246] width 83 height 12
type input "Confirm"
type input "13"
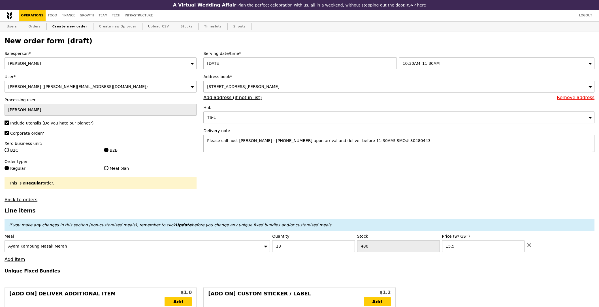
click at [276, 269] on h4 "Unique Fixed Bundles" at bounding box center [300, 270] width 590 height 5
click at [19, 262] on link "Add item" at bounding box center [15, 259] width 20 height 5
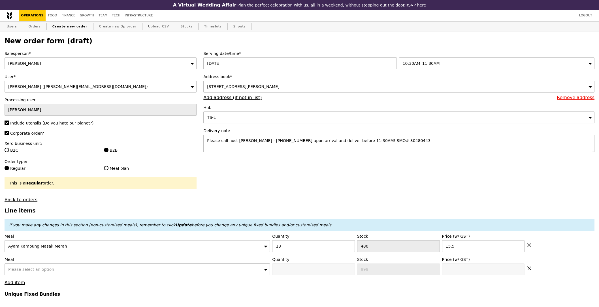
type input "Loading..."
click at [46, 267] on div "Please select an option" at bounding box center [137, 270] width 265 height 12
type input "201.50"
type input "3.62"
type input "3.95"
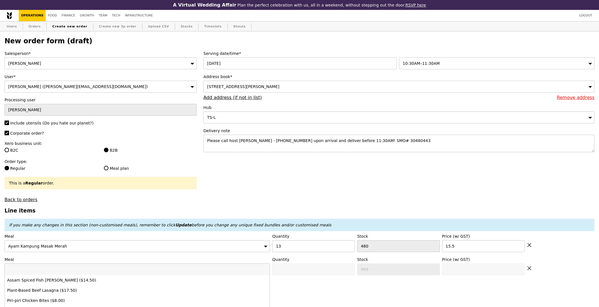
type input "207.40"
type input "Confirm"
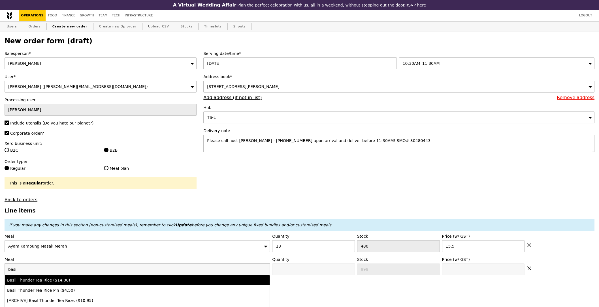
type input "basil"
click at [74, 280] on div "Basil Thunder Tea Rice ($14.00)" at bounding box center [104, 281] width 195 height 6
type input "Confirm anyway"
type input "0"
type input "482"
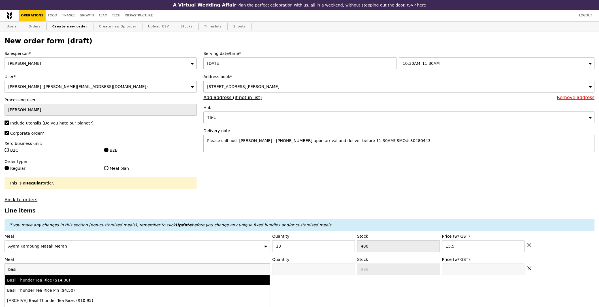
type input "14.0"
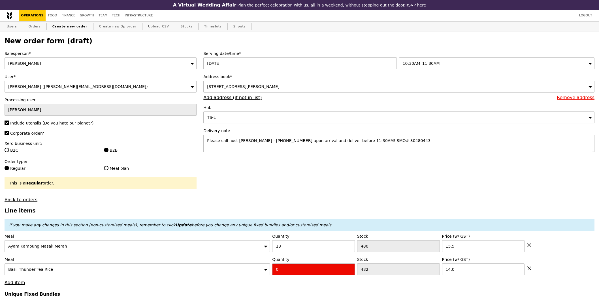
click at [279, 271] on input "0" at bounding box center [313, 270] width 83 height 12
type input "Confirm"
type input "2"
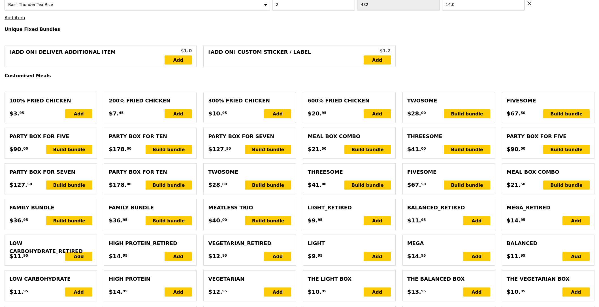
type input "Loading..."
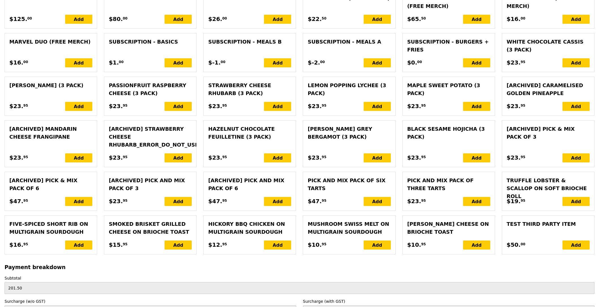
type input "229.50"
type input "235.40"
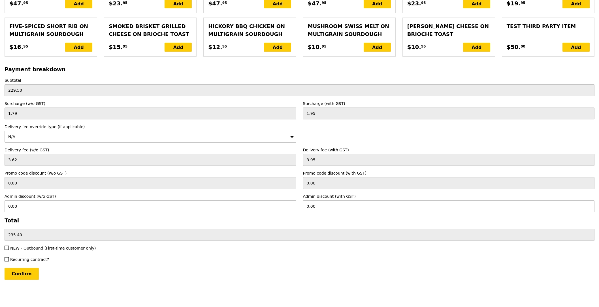
click at [29, 276] on input "Confirm" at bounding box center [22, 274] width 34 height 12
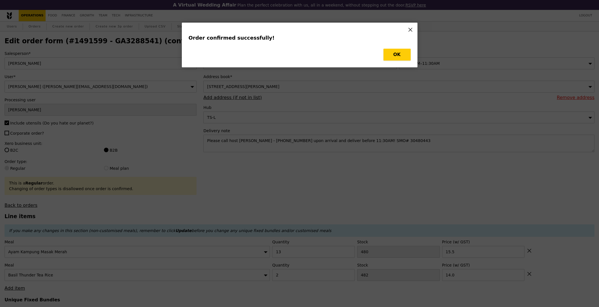
click at [404, 54] on button "OK" at bounding box center [396, 55] width 27 height 12
type input "Loading..."
checkbox input "false"
type input "2"
type input "482"
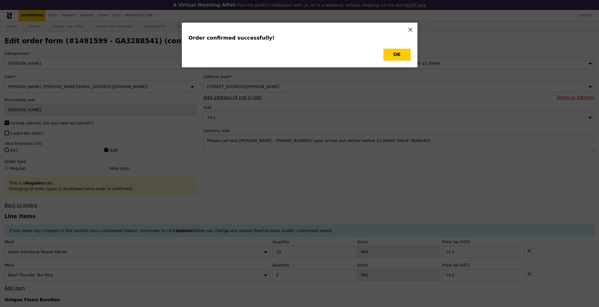
type input "14.00"
type input "13"
type input "480"
type input "15.50"
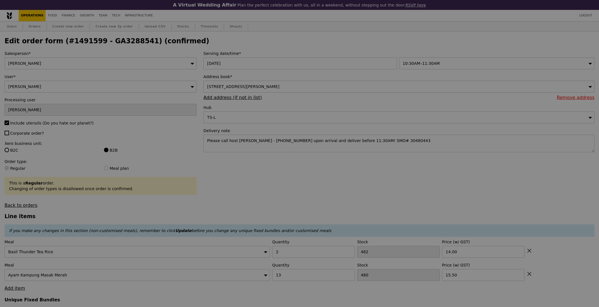
type input "480"
type input "467"
type input "Update"
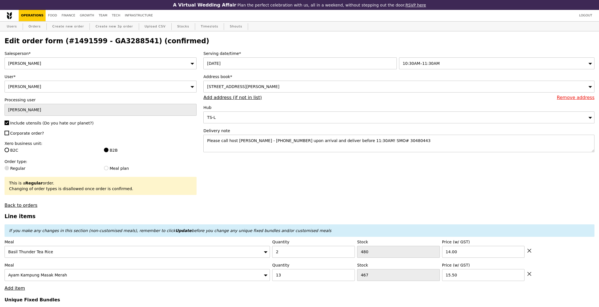
click at [122, 42] on h2 "Edit order form (#1491599 - GA3288541) (confirmed)" at bounding box center [300, 41] width 590 height 8
copy h2 "GA3288541"
click at [35, 27] on link "Orders" at bounding box center [34, 27] width 17 height 10
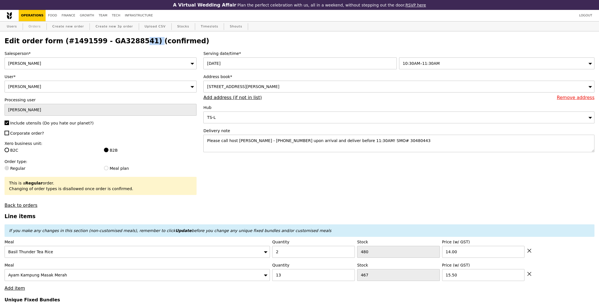
select select "100"
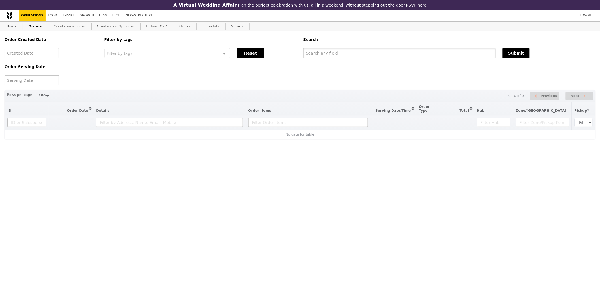
click at [415, 49] on input "text" at bounding box center [399, 53] width 192 height 10
click at [415, 53] on input "text" at bounding box center [399, 53] width 192 height 10
paste input "GA3288541"
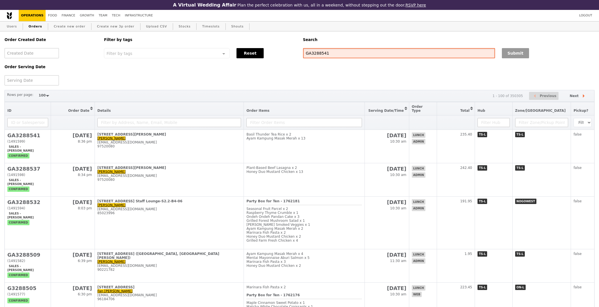
type input "GA3288541"
click at [517, 56] on button "Submit" at bounding box center [515, 53] width 27 height 10
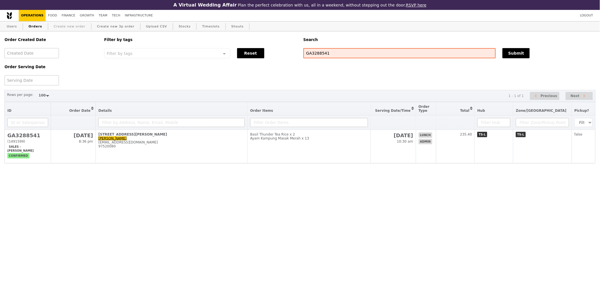
click at [67, 26] on link "Create new order" at bounding box center [70, 27] width 36 height 10
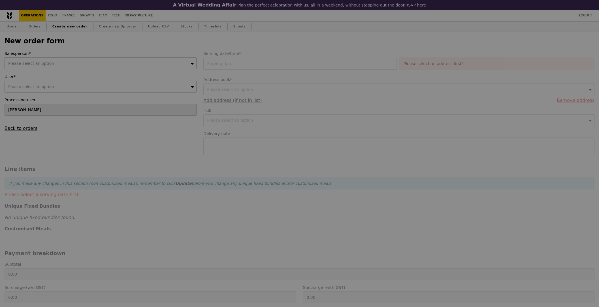
type input "Confirm"
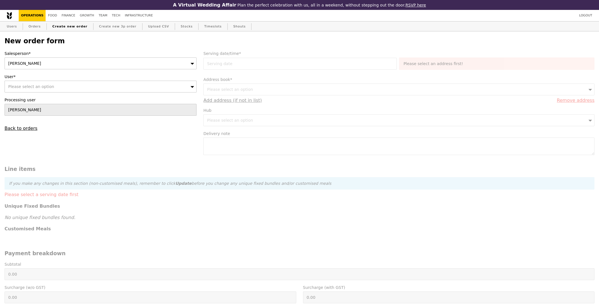
click at [74, 68] on div "Sandy" at bounding box center [101, 63] width 192 height 12
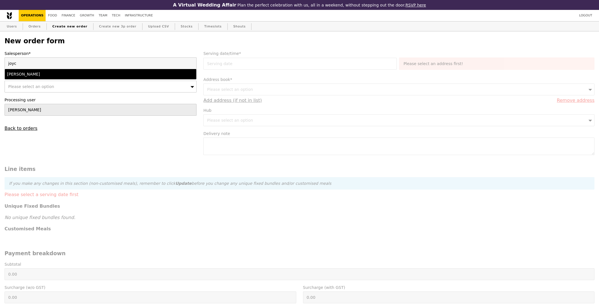
type input "joyce"
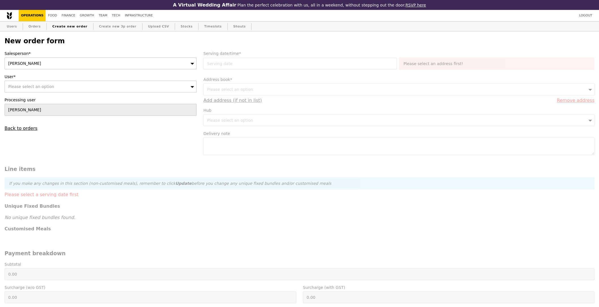
click at [86, 94] on div "Salesperson* Joyce User* Please select an option Processing user Sandy Back to …" at bounding box center [100, 91] width 199 height 80
click at [88, 92] on div "Please select an option" at bounding box center [101, 87] width 192 height 12
paste input "[EMAIL_ADDRESS][DOMAIN_NAME]"
type input "[EMAIL_ADDRESS][DOMAIN_NAME]"
type input "Confirm"
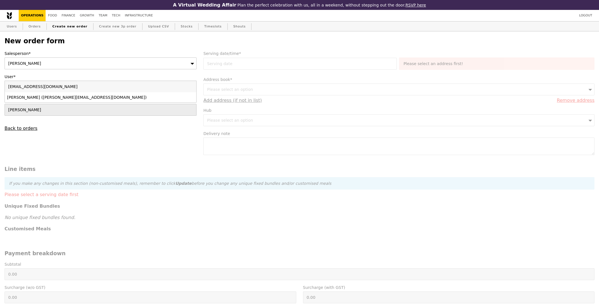
type input "[EMAIL_ADDRESS][DOMAIN_NAME]"
click at [20, 97] on div "Lili Yin (lili.yin@bsigroup.com)" at bounding box center [77, 98] width 140 height 6
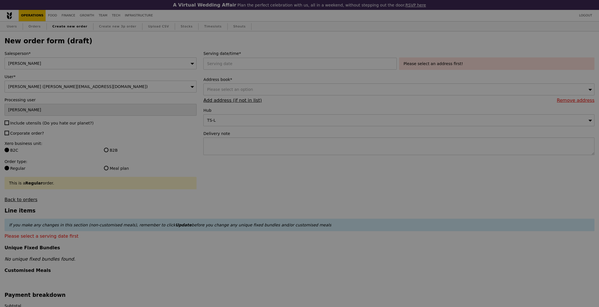
type input "Confirm"
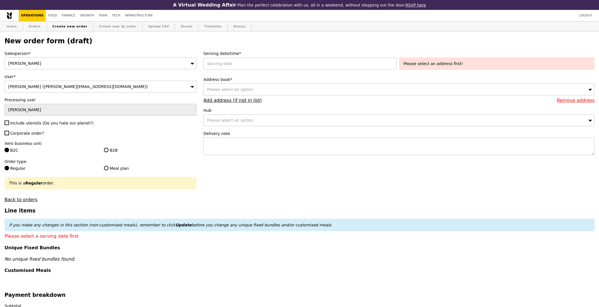
click at [15, 123] on span "Include utensils (Do you hate our planet?)" at bounding box center [51, 123] width 83 height 5
click at [9, 123] on input "Include utensils (Do you hate our planet?)" at bounding box center [7, 123] width 5 height 5
checkbox input "true"
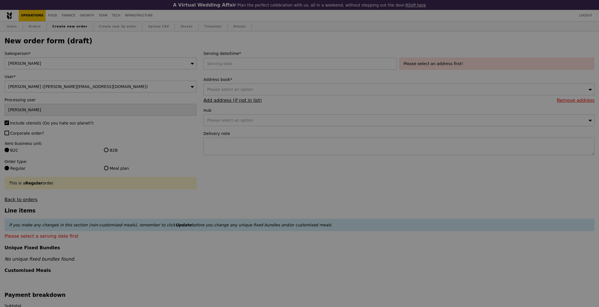
type input "Confirm"
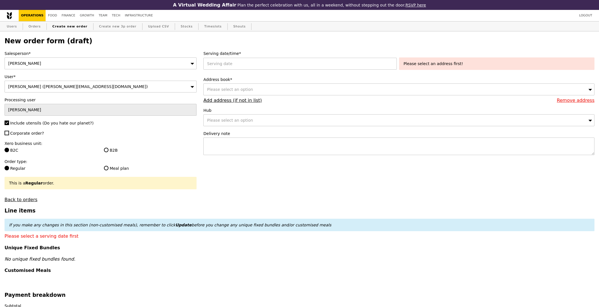
click at [36, 135] on span "Corporate order?" at bounding box center [27, 133] width 34 height 5
click at [9, 135] on input "Corporate order?" at bounding box center [7, 133] width 5 height 5
checkbox input "true"
click at [110, 152] on label "B2B" at bounding box center [150, 151] width 93 height 6
click at [108, 152] on input "B2B" at bounding box center [106, 150] width 5 height 5
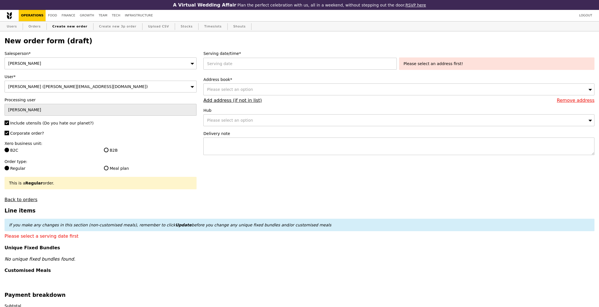
radio input "true"
type input "Loading..."
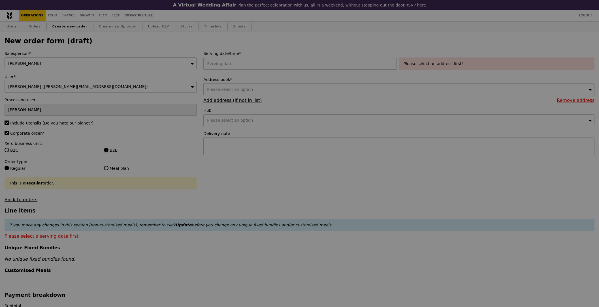
type input "1.79"
type input "1.95"
type input "10.92"
type input "11.90"
type input "13.85"
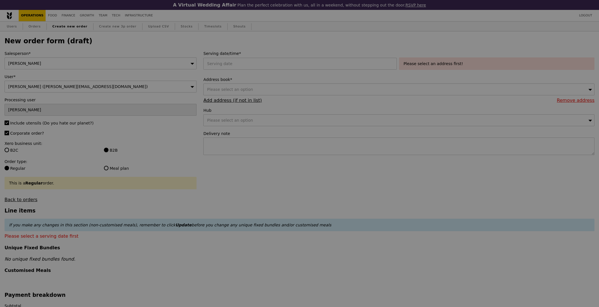
type input "Confirm"
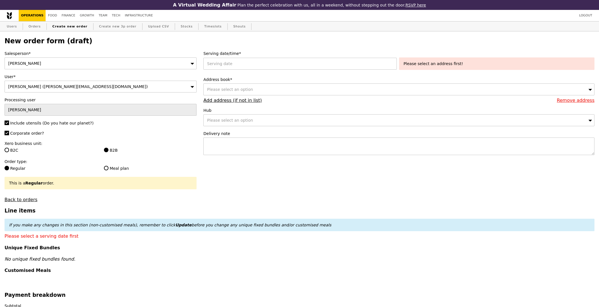
click at [241, 57] on div "Serving date/time* Please select an address first!" at bounding box center [398, 62] width 391 height 22
click at [242, 62] on div at bounding box center [300, 64] width 195 height 12
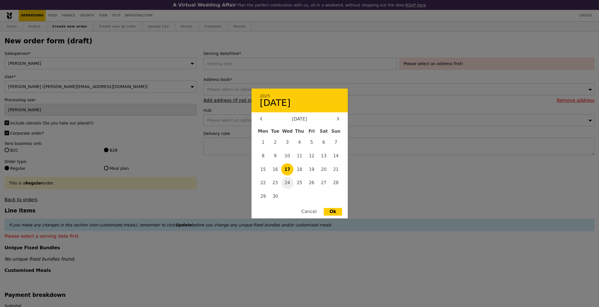
click at [290, 182] on span "24" at bounding box center [287, 183] width 12 height 12
type input "24 Sep 2025"
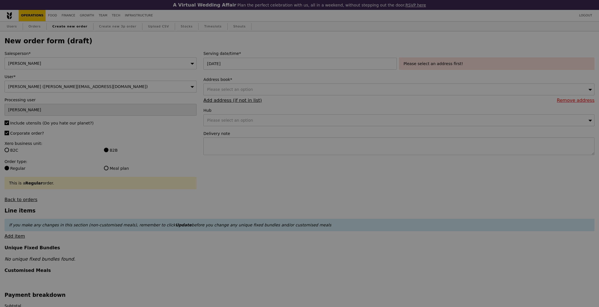
click at [319, 201] on div at bounding box center [299, 153] width 599 height 307
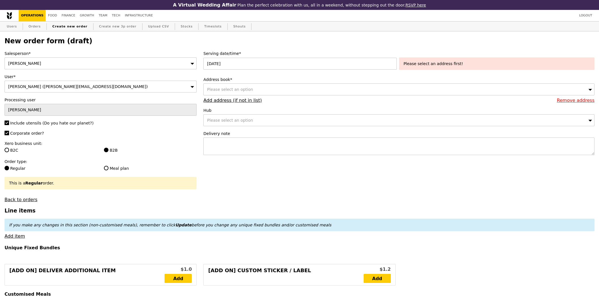
click at [260, 88] on div "Please select an option" at bounding box center [398, 90] width 391 height 12
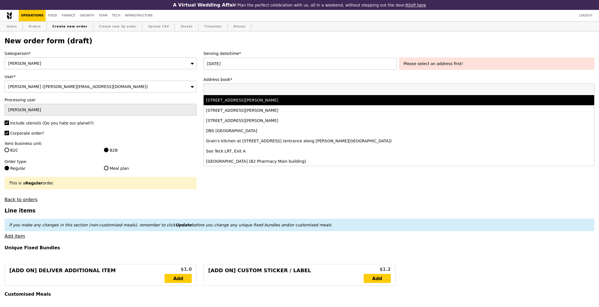
click at [260, 105] on li "77 Robinson Road, #-28-03, Singapore 068896" at bounding box center [399, 100] width 391 height 10
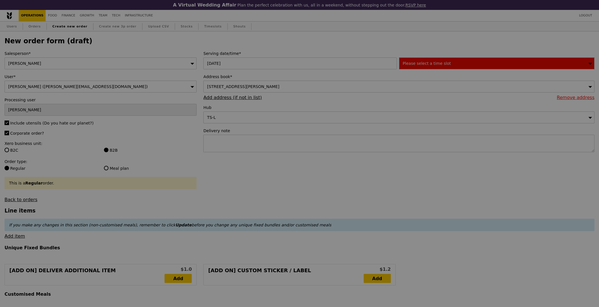
type input "Confirm"
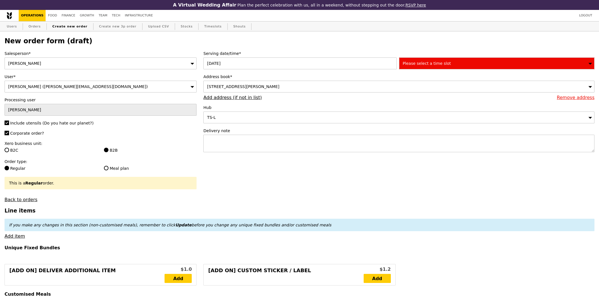
click at [451, 61] on div "Please select a time slot" at bounding box center [496, 63] width 195 height 12
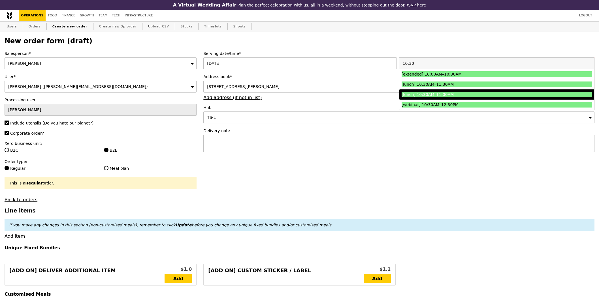
type input "10:30"
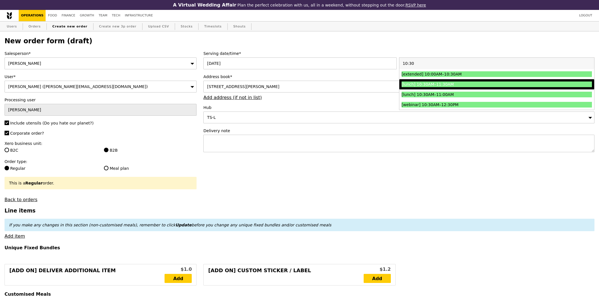
click at [505, 85] on div "[lunch] 10:30AM–11:30AM" at bounding box center [473, 85] width 143 height 6
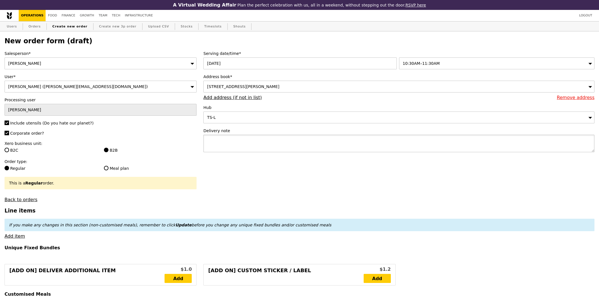
type input "Confirm"
click at [400, 140] on textarea at bounding box center [398, 144] width 391 height 18
paste textarea "Please call host Lili - 97520080 upon arrival and deliver before 11:30AM! SMO# …"
type textarea "Please call host Lili - 97520080 upon arrival and deliver before 11:30AM! SMO# …"
drag, startPoint x: 395, startPoint y: 166, endPoint x: 402, endPoint y: 167, distance: 6.8
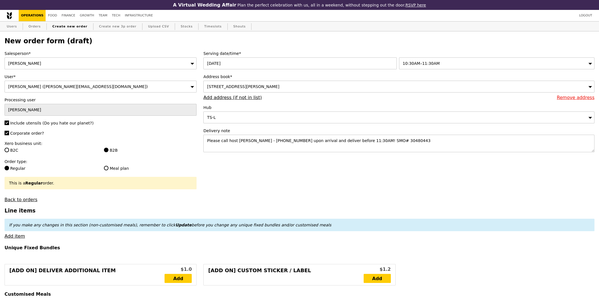
type input "Confirm"
click at [18, 238] on link "Add item" at bounding box center [15, 236] width 20 height 5
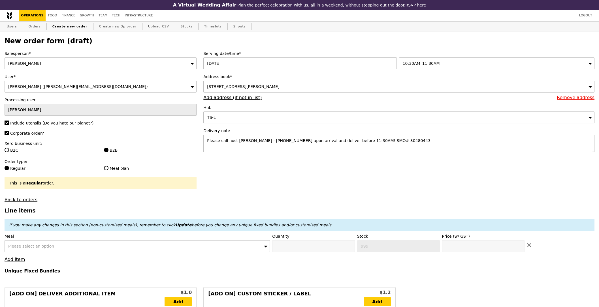
click at [30, 241] on div "Meal Please select an option" at bounding box center [137, 243] width 265 height 19
click at [33, 249] on span "Please select an option" at bounding box center [31, 246] width 46 height 5
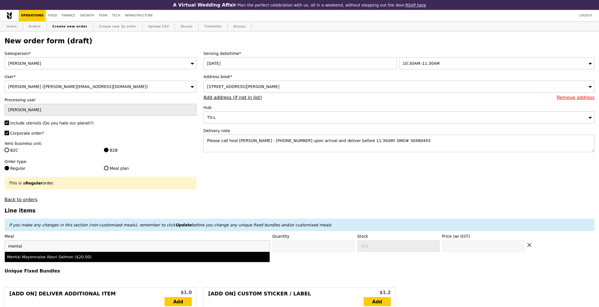
type input "mentai"
click at [100, 257] on div "Mentai Mayonnaise Aburi Salmon ($20.00)" at bounding box center [104, 257] width 195 height 6
type input "Confirm anyway"
type input "0"
type input "495"
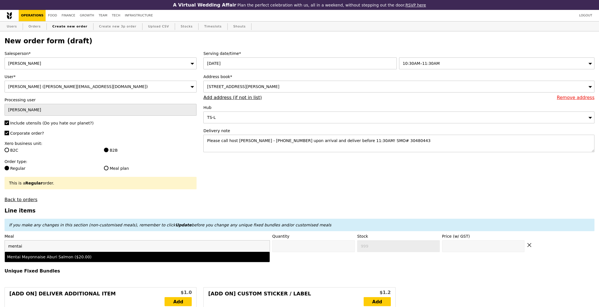
type input "20.0"
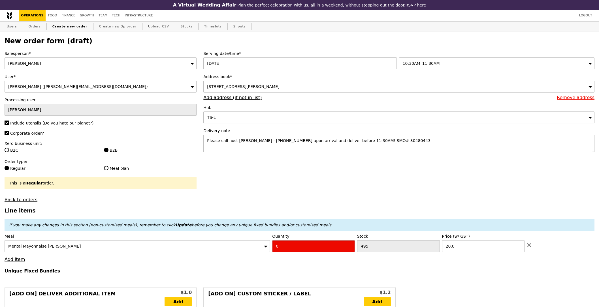
click at [285, 252] on input "0" at bounding box center [313, 246] width 83 height 12
type input "Confirm"
click at [294, 244] on input "12" at bounding box center [313, 246] width 83 height 12
click at [293, 248] on input "12" at bounding box center [313, 246] width 83 height 12
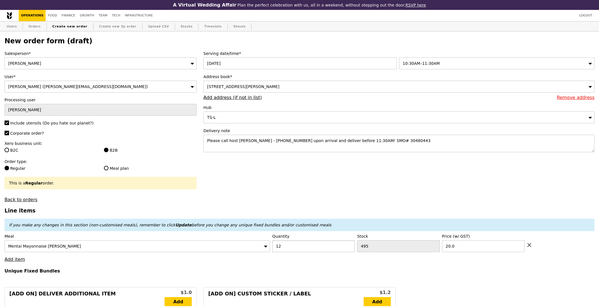
click at [293, 248] on input "12" at bounding box center [313, 246] width 83 height 12
type input "13"
type input "Loading..."
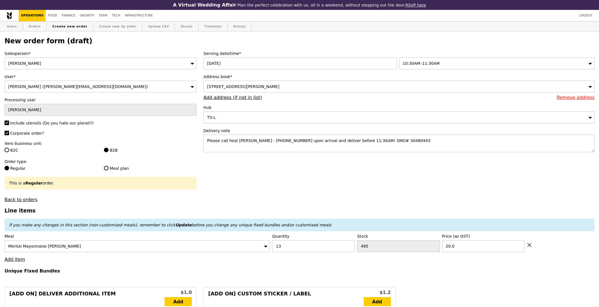
click at [18, 259] on link "Add item" at bounding box center [15, 259] width 20 height 5
type input "260.00"
type input "3.62"
type input "3.95"
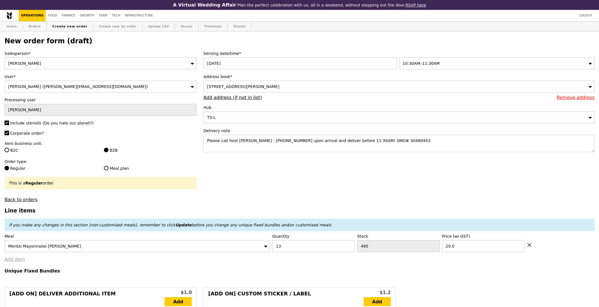
type input "265.90"
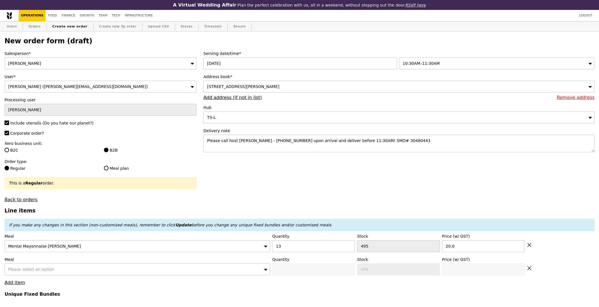
type input "Confirm"
click at [48, 271] on span "Please select an option" at bounding box center [31, 269] width 46 height 5
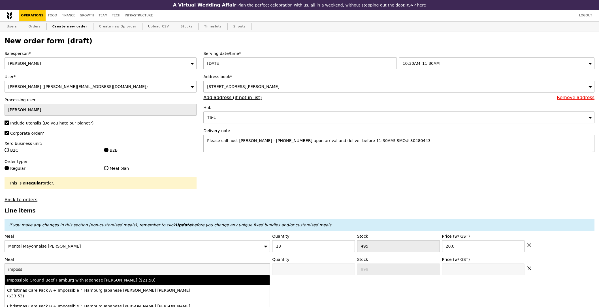
type input "imposs"
click at [57, 282] on div "Impossible Ground Beef Hamburg with Japanese Curry ($21.50)" at bounding box center [104, 281] width 195 height 6
type input "Confirm anyway"
type input "0"
type input "500"
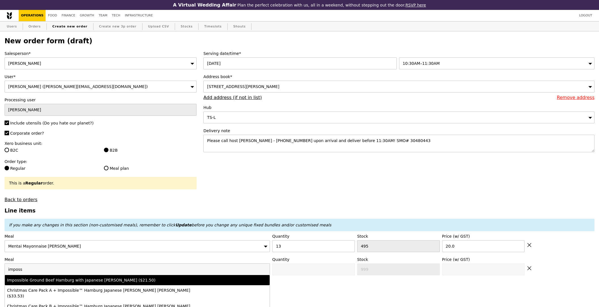
type input "21.5"
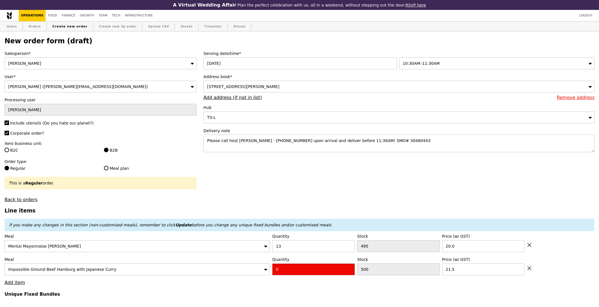
click at [300, 271] on input "0" at bounding box center [313, 270] width 83 height 12
click at [299, 272] on input "0" at bounding box center [313, 270] width 83 height 12
type input "Confirm"
type input "2"
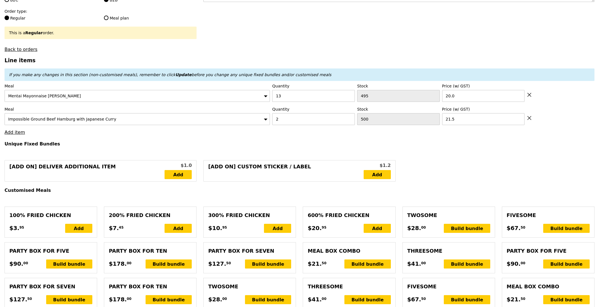
type input "Loading..."
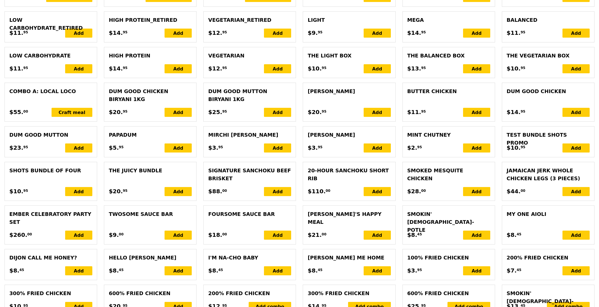
type input "303.00"
type input "308.90"
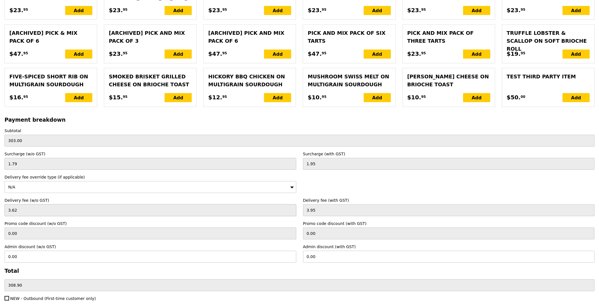
scroll to position [1213, 0]
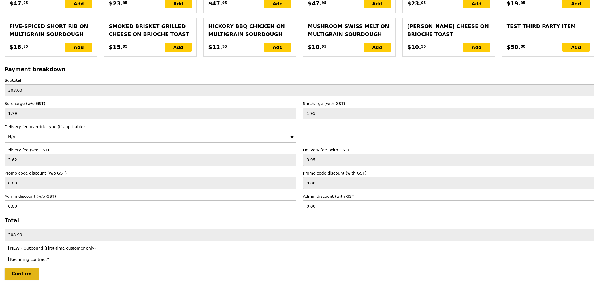
click at [33, 278] on input "Confirm" at bounding box center [22, 274] width 34 height 12
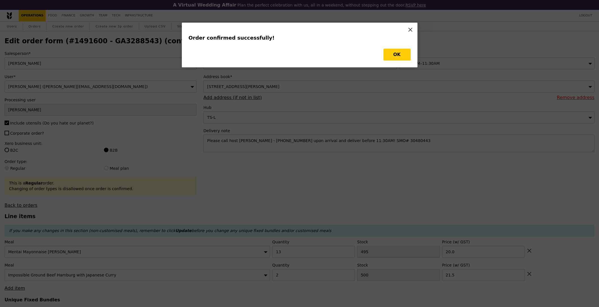
type input "Loading..."
checkbox input "false"
type input "2"
type input "500"
type input "21.50"
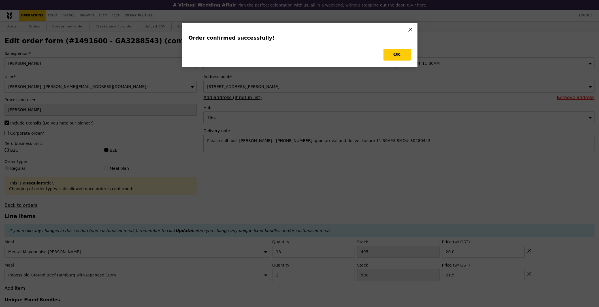
type input "13"
type input "495"
type input "20.00"
click at [401, 59] on button "OK" at bounding box center [396, 55] width 27 height 12
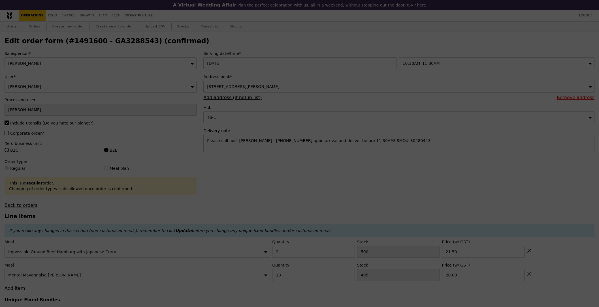
type input "498"
type input "482"
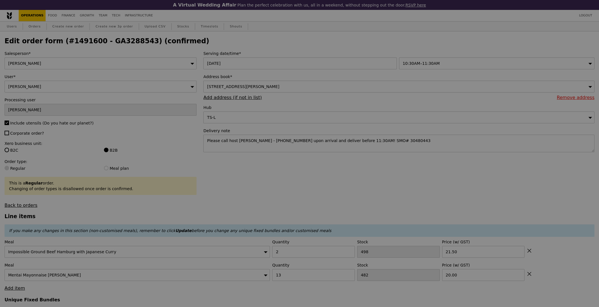
type input "Update"
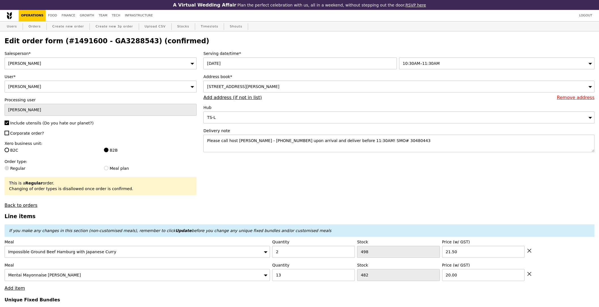
click at [119, 44] on h2 "Edit order form (#1491600 - GA3288543) (confirmed)" at bounding box center [300, 41] width 590 height 8
copy h2 "GA3288543"
click at [32, 31] on link "Orders" at bounding box center [34, 27] width 17 height 10
select select "100"
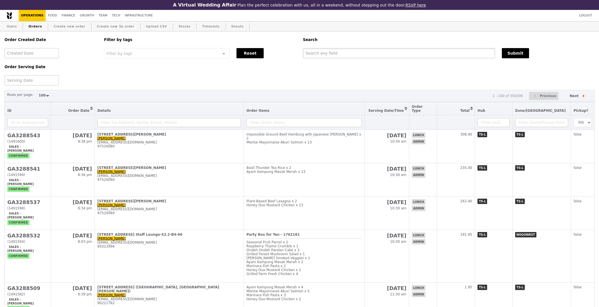
click at [370, 54] on input "text" at bounding box center [399, 53] width 192 height 10
paste input "GA3288543"
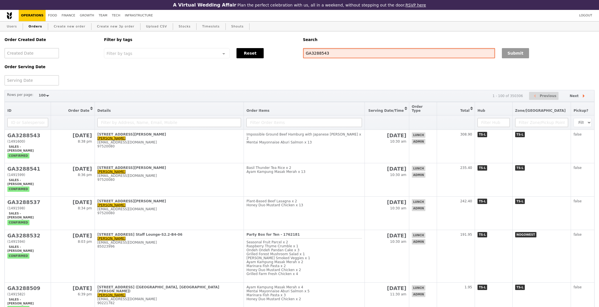
type input "GA3288543"
click at [527, 55] on button "Submit" at bounding box center [515, 53] width 27 height 10
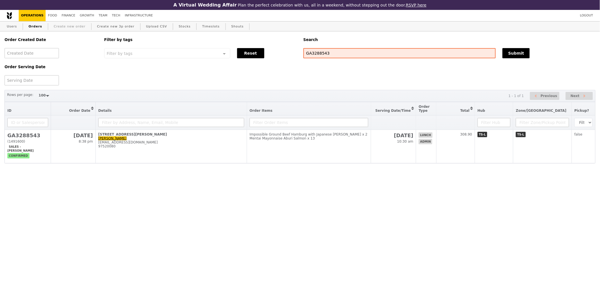
click at [75, 28] on link "Create new order" at bounding box center [70, 27] width 36 height 10
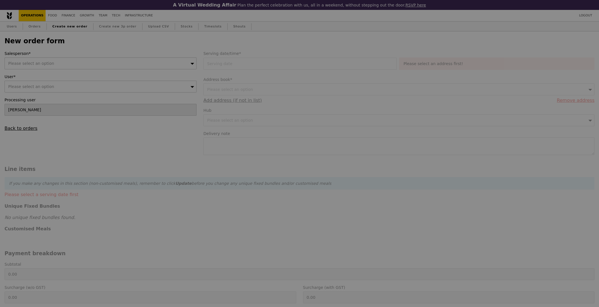
type input "Confirm"
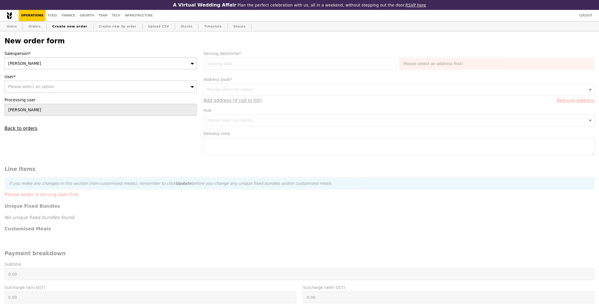
click at [100, 64] on div "Sandy" at bounding box center [101, 63] width 192 height 12
type input "joyce"
click at [97, 84] on div "Please select an option" at bounding box center [101, 87] width 192 height 12
paste input "[EMAIL_ADDRESS][DOMAIN_NAME]"
type input "[EMAIL_ADDRESS][DOMAIN_NAME]"
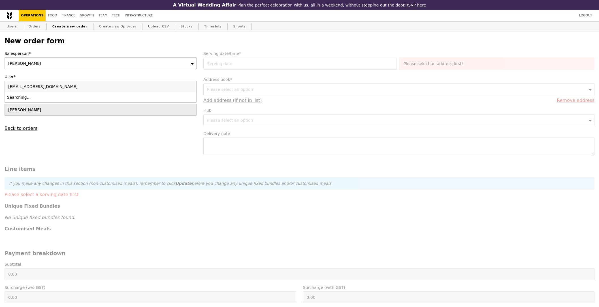
type input "Confirm"
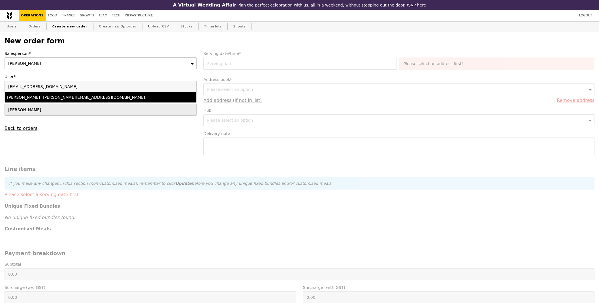
type input "[EMAIL_ADDRESS][DOMAIN_NAME]"
click at [55, 100] on div "Lili Yin (lili.yin@bsigroup.com)" at bounding box center [77, 98] width 140 height 6
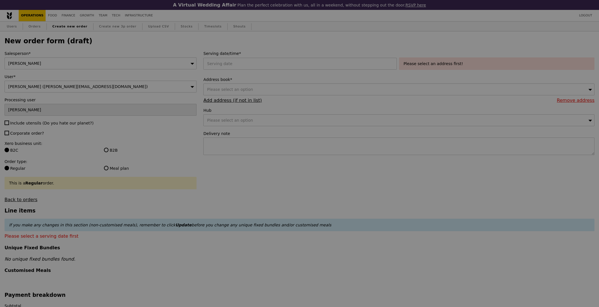
type input "Confirm"
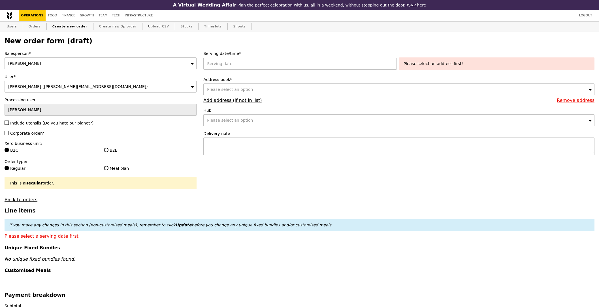
click at [27, 124] on span "Include utensils (Do you hate our planet?)" at bounding box center [51, 123] width 83 height 5
click at [9, 124] on input "Include utensils (Do you hate our planet?)" at bounding box center [7, 123] width 5 height 5
checkbox input "true"
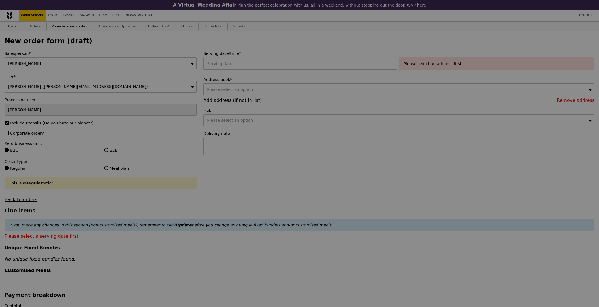
type input "Confirm"
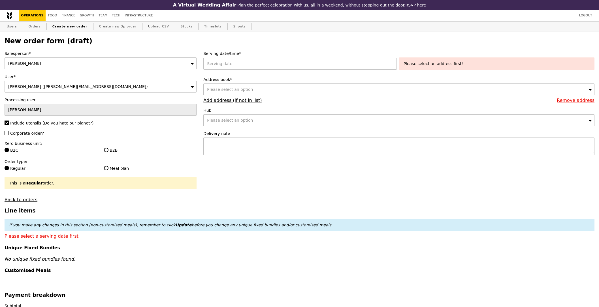
click at [29, 135] on span "Corporate order?" at bounding box center [27, 133] width 34 height 5
click at [9, 135] on input "Corporate order?" at bounding box center [7, 133] width 5 height 5
checkbox input "true"
click at [122, 152] on label "B2B" at bounding box center [150, 151] width 93 height 6
click at [108, 152] on input "B2B" at bounding box center [106, 150] width 5 height 5
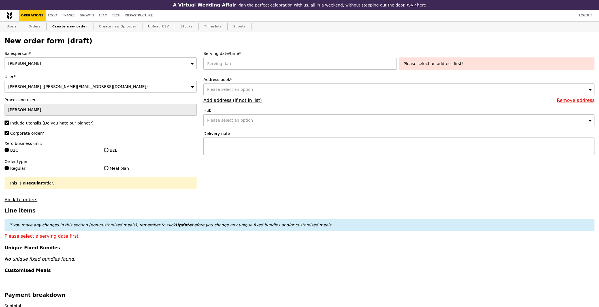
radio input "true"
type input "Loading..."
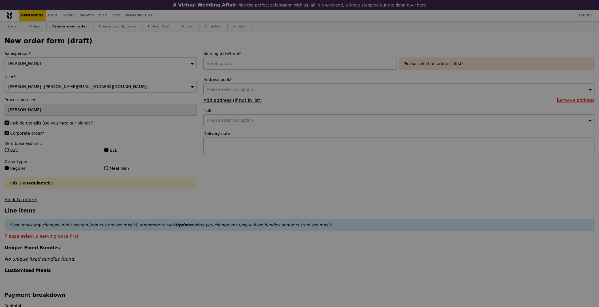
type input "1.79"
type input "1.95"
type input "10.92"
type input "11.90"
type input "13.85"
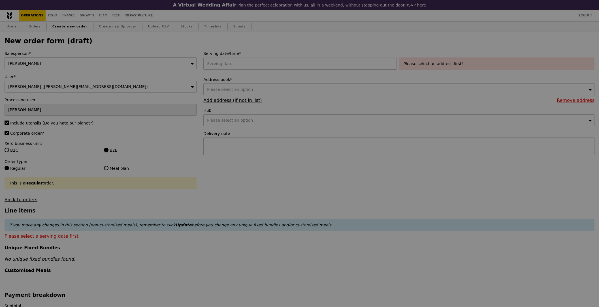
type input "Confirm"
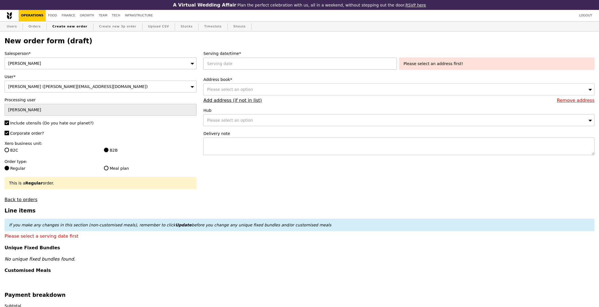
click at [256, 67] on div at bounding box center [300, 64] width 195 height 12
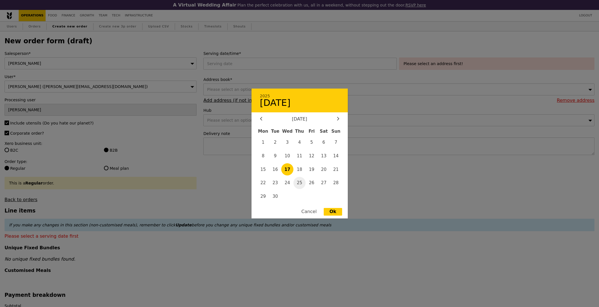
click at [302, 184] on span "25" at bounding box center [299, 183] width 12 height 12
type input "25 Sep 2025"
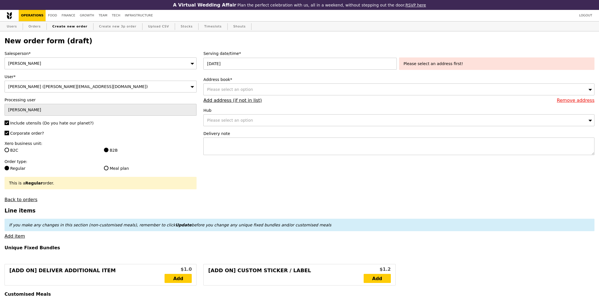
click at [240, 97] on div "Address book* Please select an option Remove address Add address (if not in lis…" at bounding box center [398, 90] width 391 height 26
click at [242, 93] on div "Please select an option" at bounding box center [398, 90] width 391 height 12
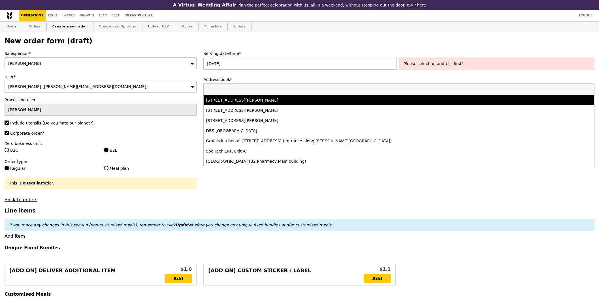
click at [257, 101] on div "77 Robinson Road, #-28-03, Singapore 068896" at bounding box center [350, 100] width 289 height 6
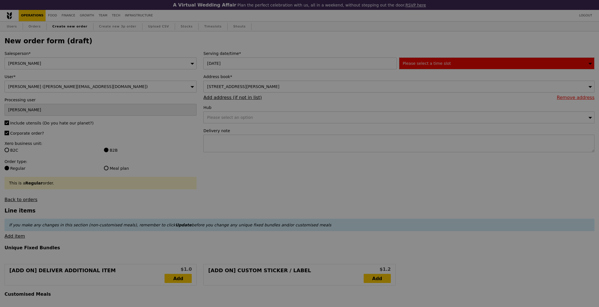
type input "Confirm"
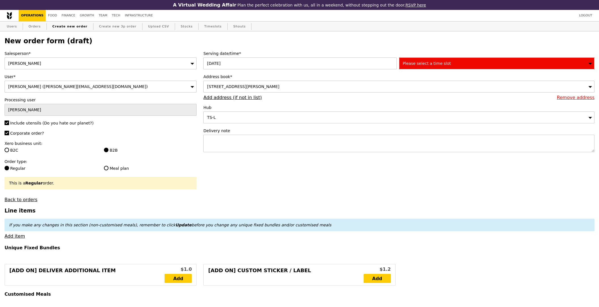
click at [465, 65] on div "Please select a time slot" at bounding box center [496, 63] width 195 height 12
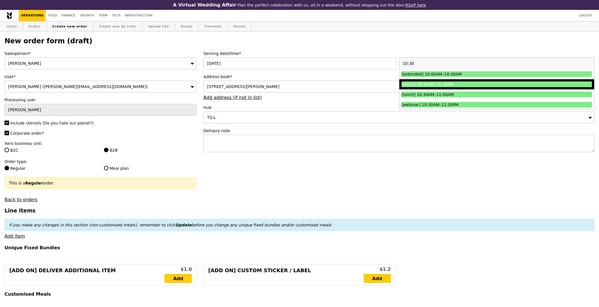
type input "10:30"
click at [439, 88] on li "[lunch] 10:30AM–11:30AM" at bounding box center [496, 84] width 195 height 10
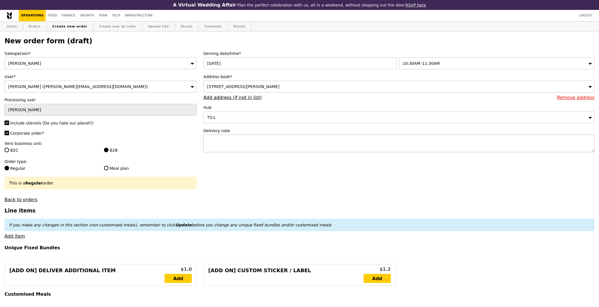
type input "Confirm"
click at [252, 151] on textarea at bounding box center [398, 144] width 391 height 18
paste textarea "Please call host Lili - 97520080 upon arrival and deliver before 11:30AM! SMO# …"
type textarea "Please call host Lili - 97520080 upon arrival and deliver before 11:30AM! SMO# …"
drag, startPoint x: 266, startPoint y: 183, endPoint x: 277, endPoint y: 171, distance: 16.4
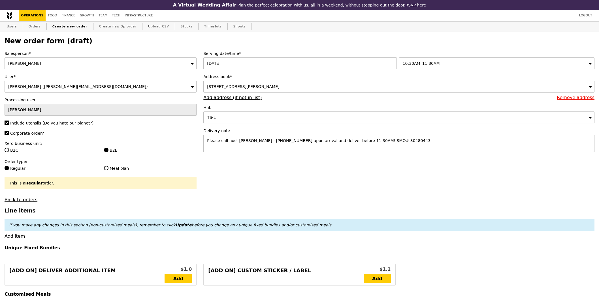
type input "Confirm"
click at [12, 239] on link "Add item" at bounding box center [15, 236] width 20 height 5
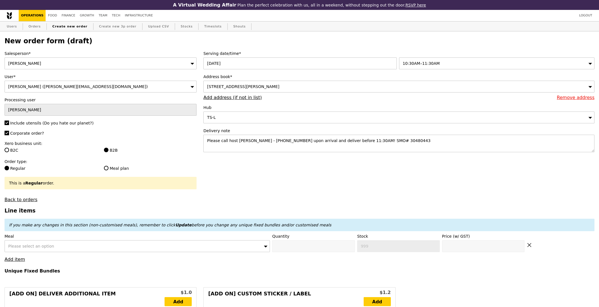
click at [36, 250] on div "Please select an option" at bounding box center [137, 246] width 265 height 12
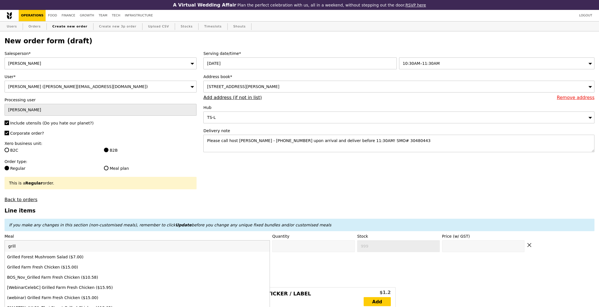
type input "grille"
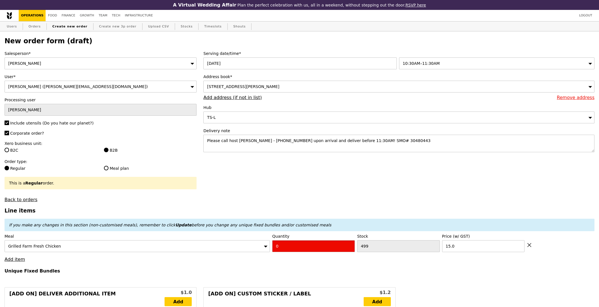
click at [287, 249] on input "0" at bounding box center [313, 246] width 83 height 12
click at [276, 271] on h4 "Unique Fixed Bundles" at bounding box center [300, 270] width 590 height 5
click at [19, 262] on link "Add item" at bounding box center [15, 259] width 20 height 5
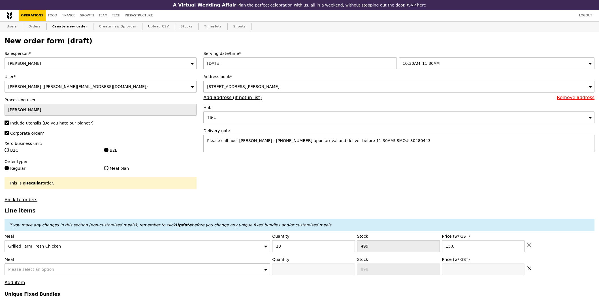
click at [22, 269] on span "Please select an option" at bounding box center [31, 269] width 46 height 5
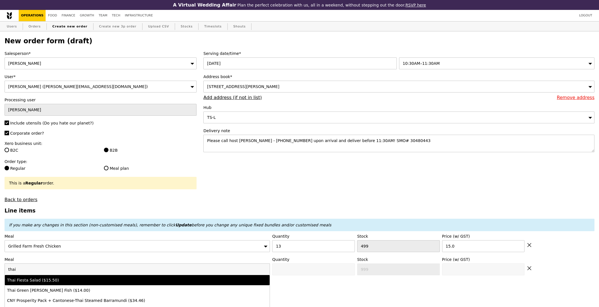
click at [24, 279] on div "Thai Fiesta Salad ($15.50)" at bounding box center [104, 281] width 195 height 6
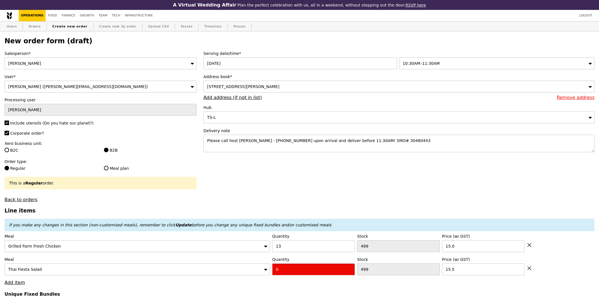
click at [295, 273] on input "0" at bounding box center [313, 270] width 83 height 12
drag, startPoint x: 264, startPoint y: 294, endPoint x: 265, endPoint y: 291, distance: 2.9
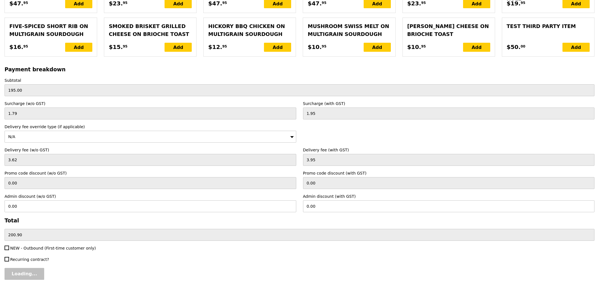
scroll to position [1213, 0]
click at [24, 276] on input "Confirm" at bounding box center [22, 274] width 34 height 12
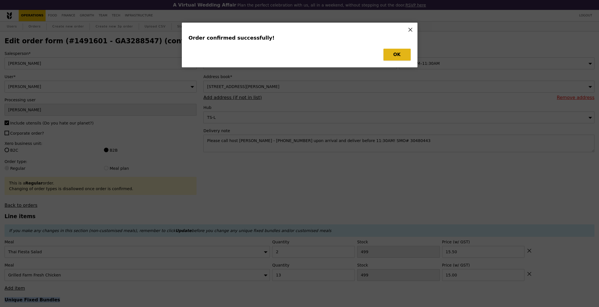
click at [396, 56] on button "OK" at bounding box center [396, 55] width 27 height 12
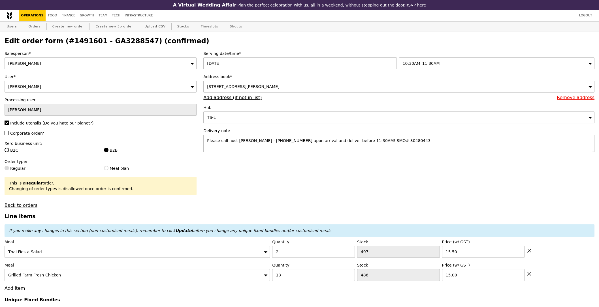
click at [109, 42] on h2 "Edit order form (#1491601 - GA3288547) (confirmed)" at bounding box center [300, 41] width 590 height 8
copy h2 "GA3288547"
click at [27, 25] on link "Orders" at bounding box center [34, 27] width 17 height 10
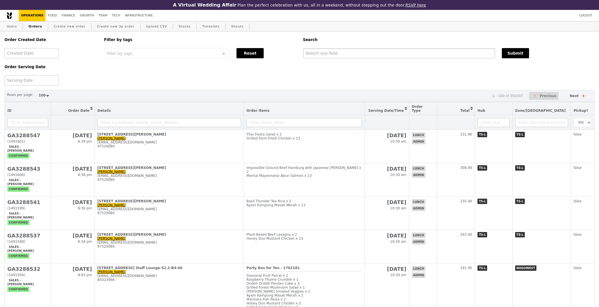
click at [348, 52] on input "text" at bounding box center [399, 53] width 192 height 10
paste input "GA3288547"
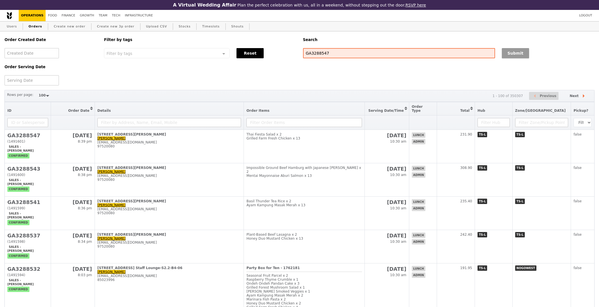
click at [505, 50] on button "Submit" at bounding box center [515, 53] width 27 height 10
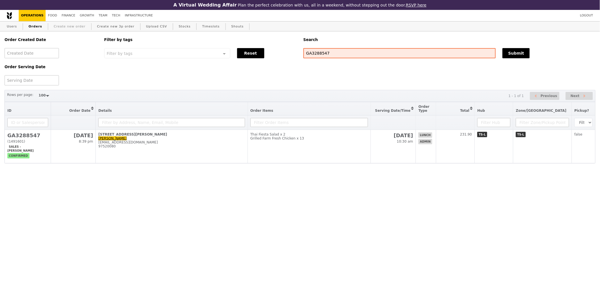
click at [69, 29] on link "Create new order" at bounding box center [70, 27] width 36 height 10
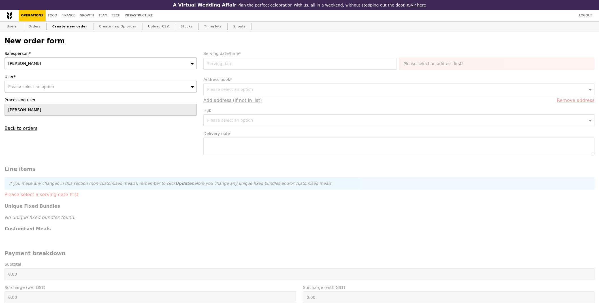
click at [99, 67] on div "Sandy" at bounding box center [101, 63] width 192 height 12
click at [103, 87] on div "Please select an option" at bounding box center [101, 87] width 192 height 12
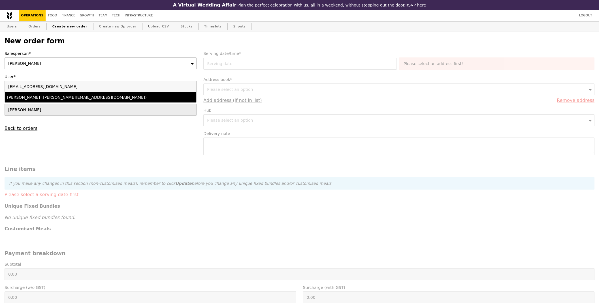
click at [93, 99] on div "Lili Yin (lili.yin@bsigroup.com)" at bounding box center [77, 98] width 140 height 6
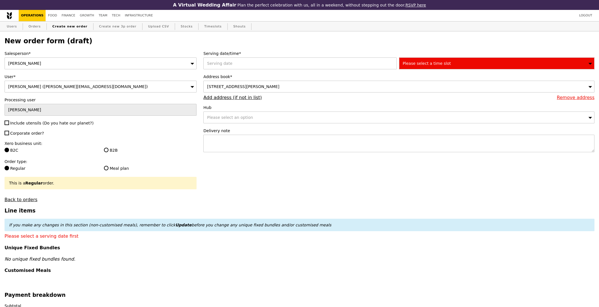
click at [23, 125] on span "Include utensils (Do you hate our planet?)" at bounding box center [51, 123] width 83 height 5
click at [9, 125] on input "Include utensils (Do you hate our planet?)" at bounding box center [7, 123] width 5 height 5
click at [48, 133] on label "Corporate order?" at bounding box center [101, 134] width 192 height 6
click at [9, 133] on input "Corporate order?" at bounding box center [7, 133] width 5 height 5
click at [107, 148] on div "Xero business unit: B2C B2B" at bounding box center [101, 148] width 192 height 14
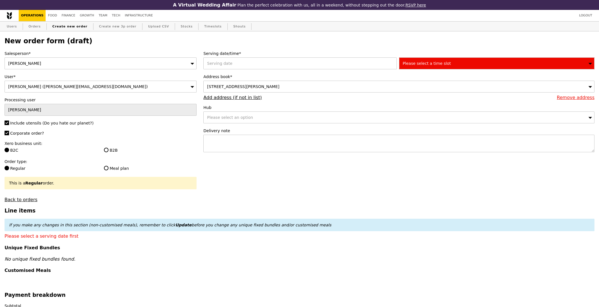
click at [103, 153] on div "B2B" at bounding box center [150, 151] width 99 height 7
click at [113, 153] on label "B2B" at bounding box center [150, 151] width 93 height 6
click at [108, 152] on input "B2B" at bounding box center [106, 150] width 5 height 5
click at [248, 66] on div at bounding box center [300, 63] width 195 height 12
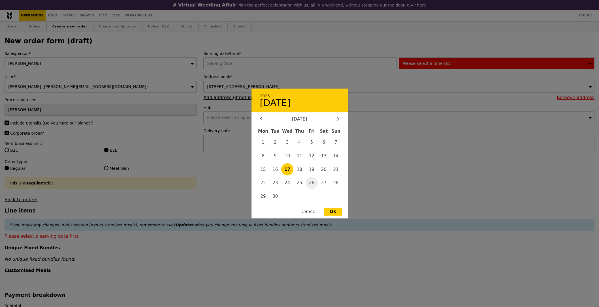
click at [312, 185] on span "26" at bounding box center [312, 183] width 12 height 12
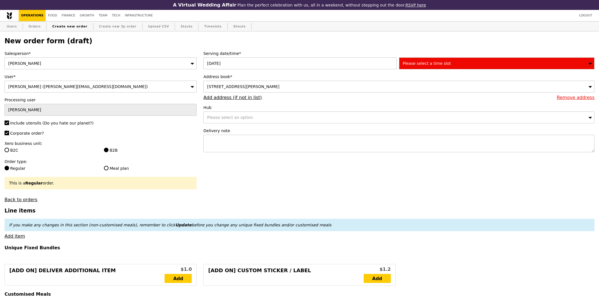
click at [448, 61] on div "Please select a time slot" at bounding box center [496, 63] width 195 height 12
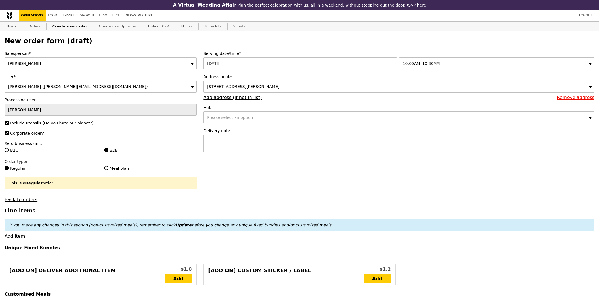
click at [449, 65] on div "10:00AM–10:30AM" at bounding box center [496, 63] width 195 height 12
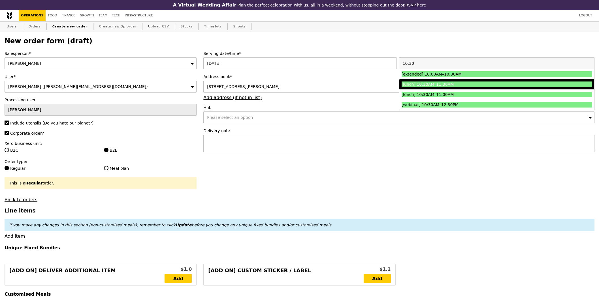
click at [451, 89] on li "[lunch] 10:30AM–11:30AM" at bounding box center [496, 84] width 195 height 10
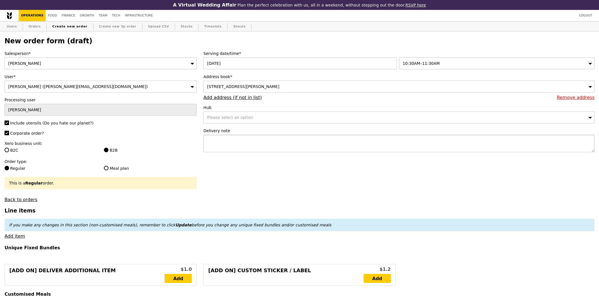
click at [272, 142] on textarea at bounding box center [398, 144] width 391 height 18
paste textarea "Please call host Lili - 97520080 upon arrival and deliver before 11:30AM! SMO# …"
drag, startPoint x: 249, startPoint y: 194, endPoint x: 192, endPoint y: 198, distance: 56.8
click at [22, 236] on link "Add item" at bounding box center [15, 236] width 20 height 5
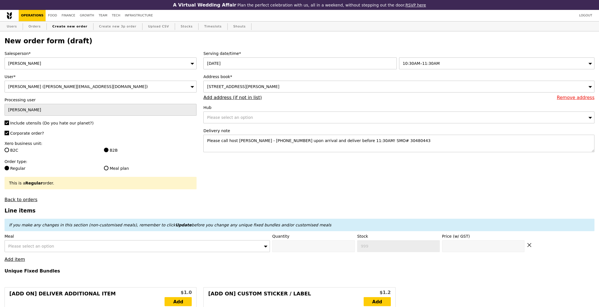
click at [79, 244] on div "Please select an option" at bounding box center [137, 246] width 265 height 12
click at [282, 250] on input "0" at bounding box center [313, 246] width 83 height 12
click at [191, 271] on h4 "Unique Fixed Bundles" at bounding box center [300, 270] width 590 height 5
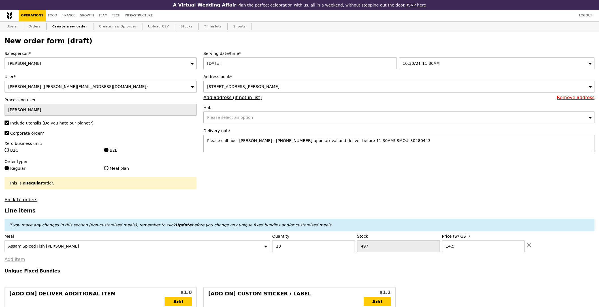
click at [20, 262] on link "Add item" at bounding box center [15, 259] width 20 height 5
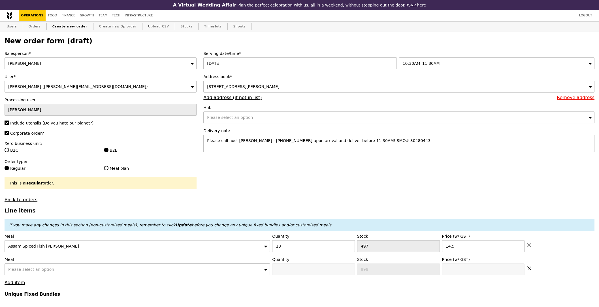
click at [46, 270] on span "Please select an option" at bounding box center [31, 269] width 46 height 5
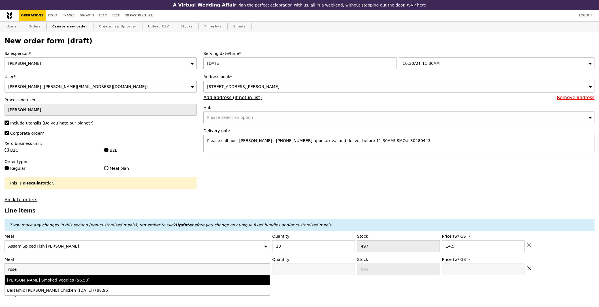
click at [73, 283] on div "Rosemary Smoked Veggies ($6.50)" at bounding box center [104, 281] width 195 height 6
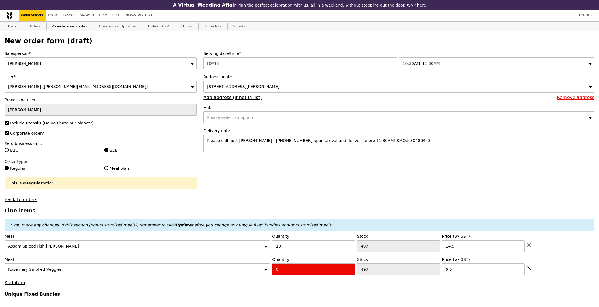
click at [307, 275] on input "0" at bounding box center [313, 270] width 83 height 12
click at [306, 272] on input "0" at bounding box center [313, 270] width 83 height 12
click at [16, 284] on link "Add item" at bounding box center [15, 282] width 20 height 5
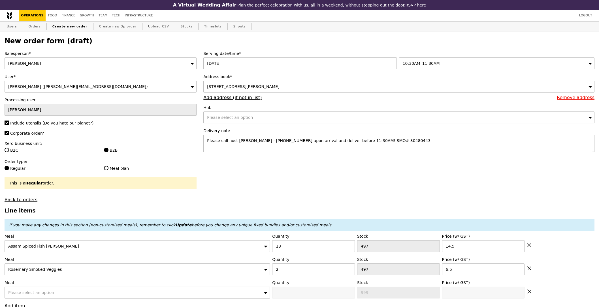
click at [56, 295] on div "Please select an option" at bounding box center [137, 293] width 265 height 12
click at [291, 294] on input "0" at bounding box center [313, 293] width 83 height 12
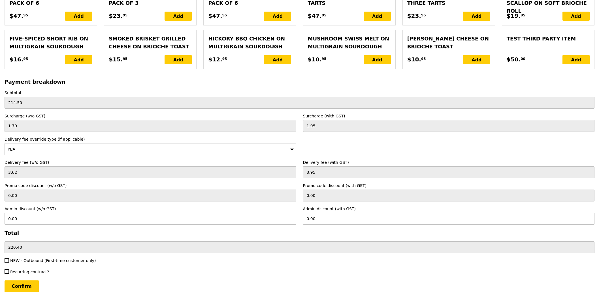
scroll to position [1236, 0]
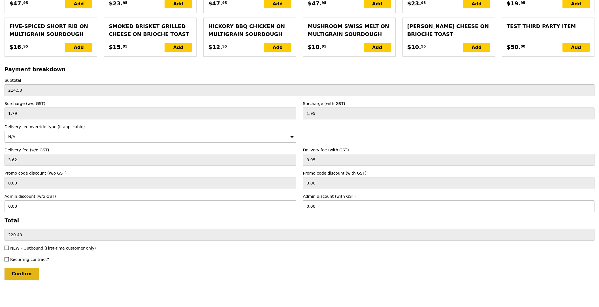
click at [26, 278] on input "Confirm" at bounding box center [22, 274] width 34 height 12
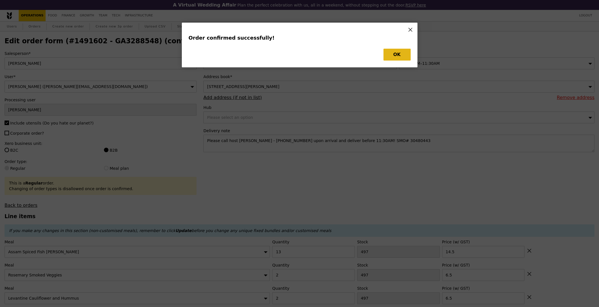
click at [411, 58] on div "Order confirmed successfully! OK" at bounding box center [300, 45] width 236 height 45
click at [406, 58] on button "OK" at bounding box center [396, 55] width 27 height 12
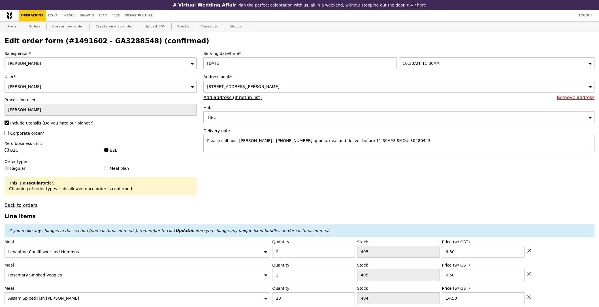
click at [108, 43] on h2 "Edit order form (#1491602 - GA3288548) (confirmed)" at bounding box center [300, 41] width 590 height 8
copy h2 "GA3288548"
click at [35, 30] on link "Orders" at bounding box center [34, 27] width 17 height 10
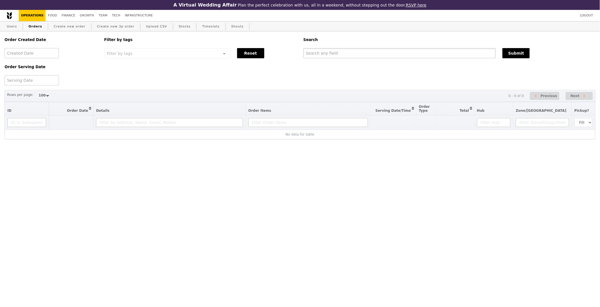
click at [366, 55] on input "text" at bounding box center [399, 53] width 192 height 10
paste input "GA3288548"
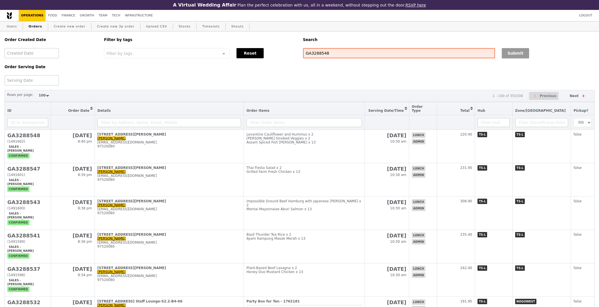
click at [518, 53] on button "Submit" at bounding box center [515, 53] width 27 height 10
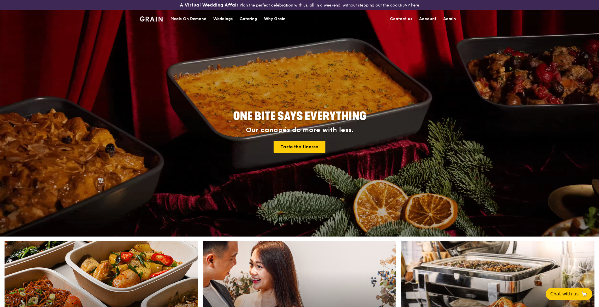
click at [189, 18] on div "Meals On Demand" at bounding box center [188, 18] width 36 height 17
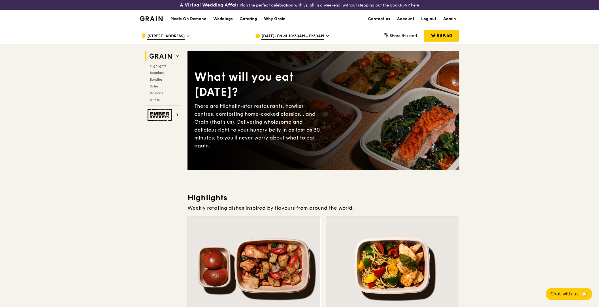
click at [272, 35] on span "[DATE], Fri at 10:30AM–11:30AM" at bounding box center [292, 36] width 63 height 6
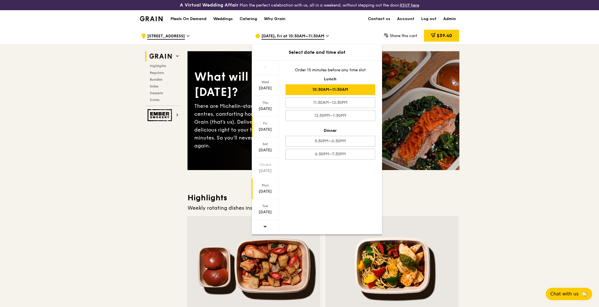
click at [264, 191] on div "[DATE]" at bounding box center [265, 192] width 25 height 6
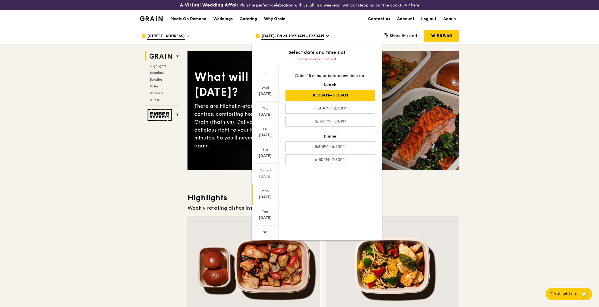
click at [330, 98] on div "10:30AM–11:30AM" at bounding box center [330, 95] width 90 height 11
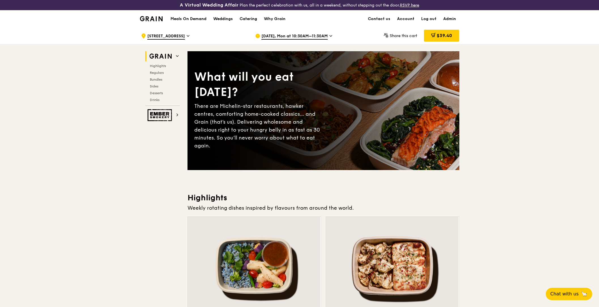
scroll to position [158, 0]
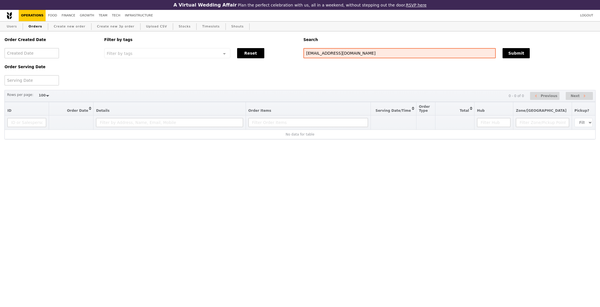
select select "100"
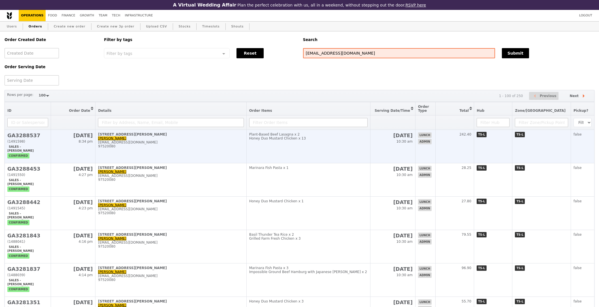
click at [340, 155] on td "Plant-Based Beef Lasagna x 2 Honey Duo Mustard Chicken x 13" at bounding box center [308, 146] width 124 height 33
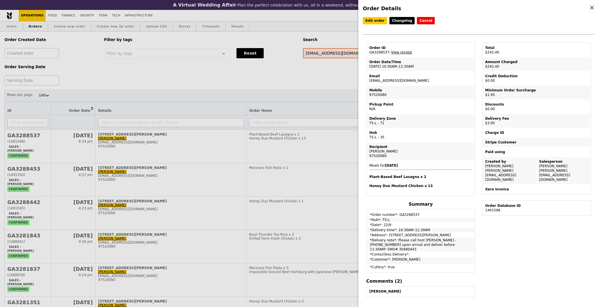
drag, startPoint x: 396, startPoint y: 237, endPoint x: 459, endPoint y: 244, distance: 63.0
click at [459, 244] on td "*Delivery note*: Please call host [PERSON_NAME] - [PHONE_NUMBER] upon arrival a…" at bounding box center [420, 245] width 107 height 14
copy td "Please call host [PERSON_NAME] - [PHONE_NUMBER] upon arrival and deliver before…"
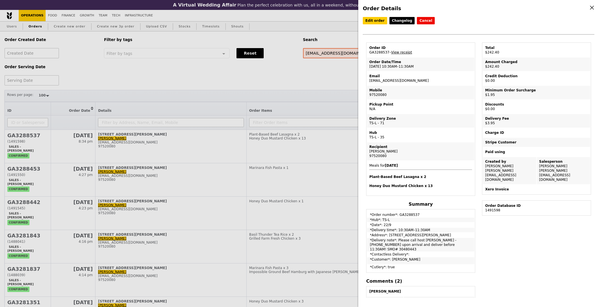
copy td "Please call host [PERSON_NAME] - [PHONE_NUMBER] upon arrival and deliver before…"
click at [183, 101] on div "Order Details Edit order Changelog Cancel Order ID GA3288537 – View receipt Ord…" at bounding box center [299, 153] width 599 height 307
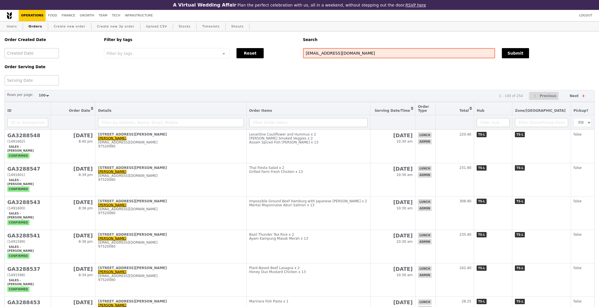
select select "100"
click at [341, 54] on input "[EMAIL_ADDRESS][DOMAIN_NAME]" at bounding box center [399, 53] width 192 height 10
click at [342, 53] on input "[EMAIL_ADDRESS][DOMAIN_NAME]" at bounding box center [399, 53] width 192 height 10
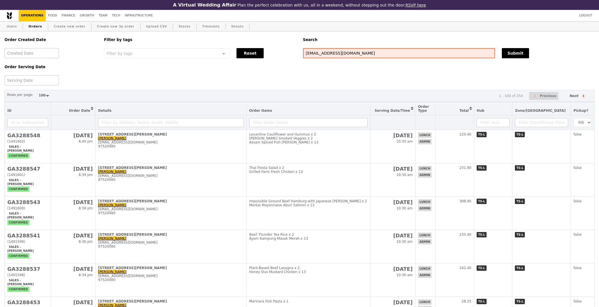
click at [342, 53] on input "[EMAIL_ADDRESS][DOMAIN_NAME]" at bounding box center [399, 53] width 192 height 10
paste input "text"
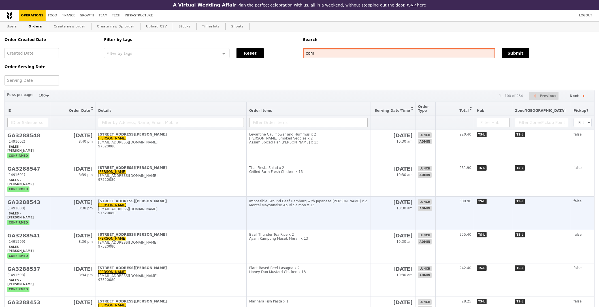
type input "com"
click at [306, 205] on td "Impossible Ground Beef Hamburg with Japanese Curry x 2 Mentai Mayonnaise Aburi …" at bounding box center [308, 213] width 124 height 33
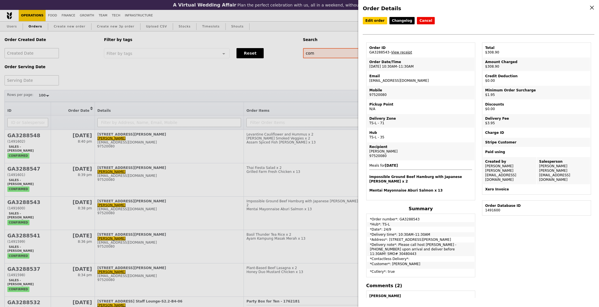
click at [396, 78] on td "Email lili.yin@bsigroup.com" at bounding box center [420, 79] width 107 height 14
copy td "[EMAIL_ADDRESS][DOMAIN_NAME]"
drag, startPoint x: 291, startPoint y: 91, endPoint x: 299, endPoint y: 96, distance: 9.6
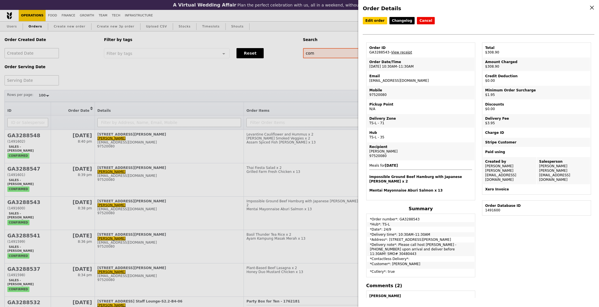
click at [291, 91] on div "Order Details Edit order Changelog Cancel Order ID GA3288543 – View receipt Ord…" at bounding box center [299, 153] width 599 height 307
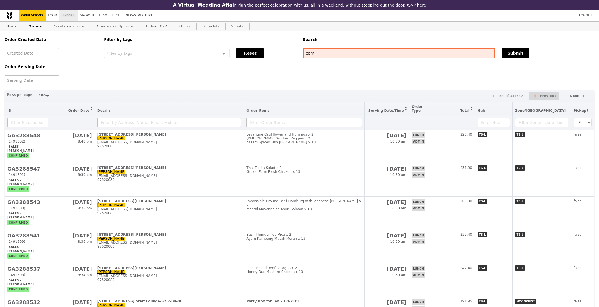
click at [66, 13] on link "Finance" at bounding box center [68, 15] width 18 height 11
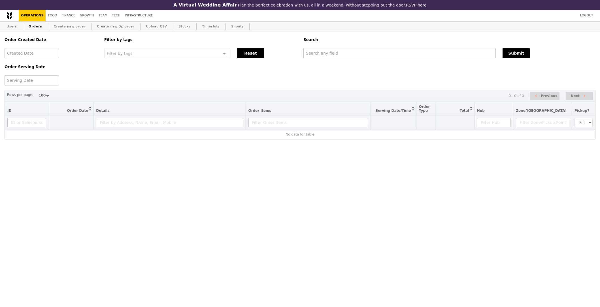
select select "100"
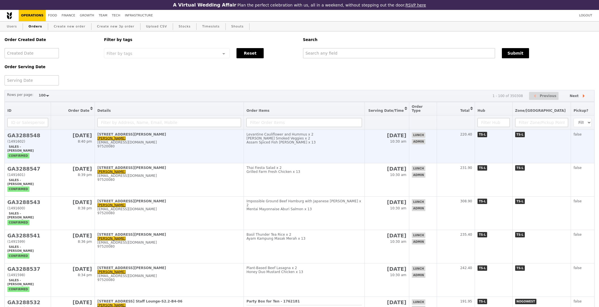
click at [263, 147] on td "Levantine Cauliflower and Hummus x 2 [PERSON_NAME] Smoked Veggies x 2 Assam Spi…" at bounding box center [304, 146] width 121 height 33
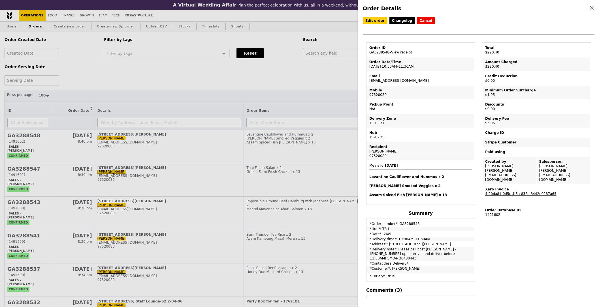
click at [523, 192] on link "4f20da81-0d5c-4f5a-838c-8442e0287a65" at bounding box center [520, 194] width 71 height 4
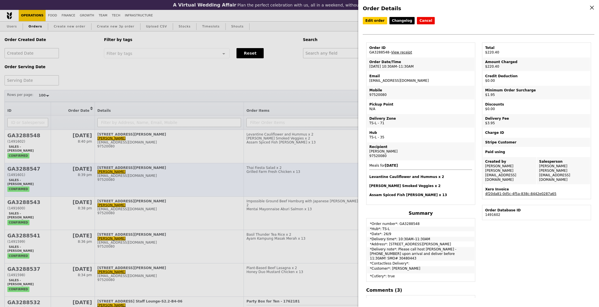
click at [228, 174] on div "Order Details Edit order Changelog Cancel Order ID GA3288548 – View receipt Ord…" at bounding box center [299, 153] width 599 height 307
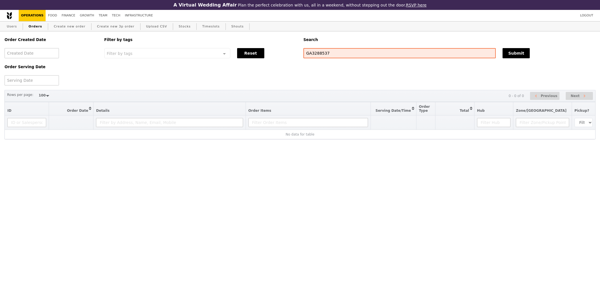
select select "100"
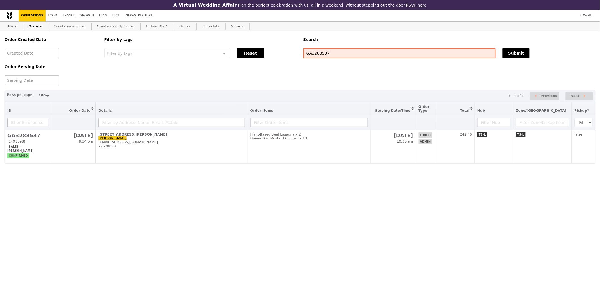
click at [301, 130] on th at bounding box center [309, 123] width 123 height 14
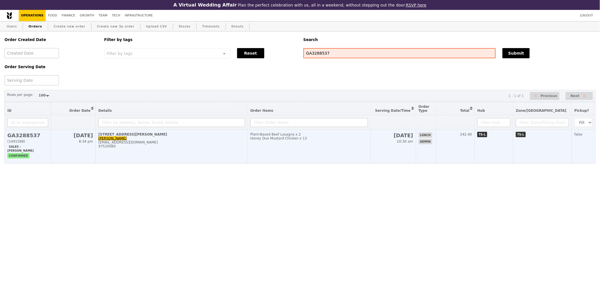
click at [367, 150] on td "Plant-Based Beef Lasagna x 2 Honey Duo Mustard Chicken x 13" at bounding box center [309, 146] width 123 height 33
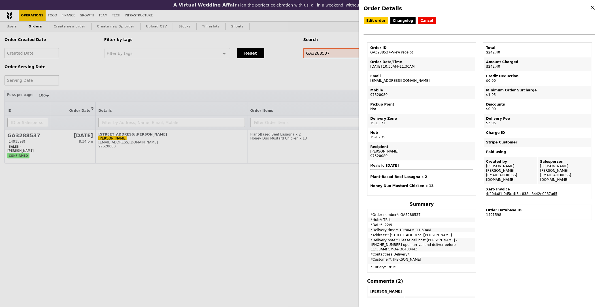
drag, startPoint x: 258, startPoint y: 172, endPoint x: 265, endPoint y: 168, distance: 7.7
click at [258, 172] on div "Order Details Edit order Changelog Cancel Order ID GA3288537 – View receipt Ord…" at bounding box center [300, 153] width 600 height 307
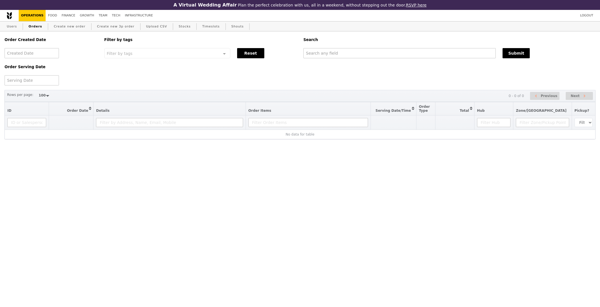
select select "100"
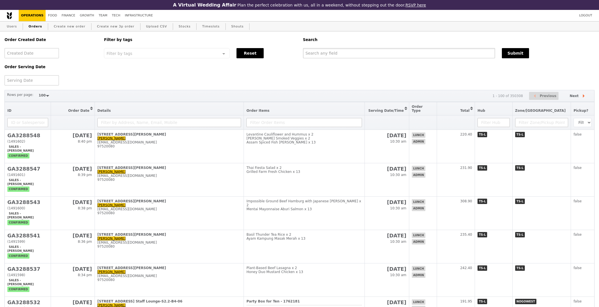
click at [333, 52] on input "text" at bounding box center [399, 53] width 192 height 10
paste input "[EMAIL_ADDRESS][DOMAIN_NAME]"
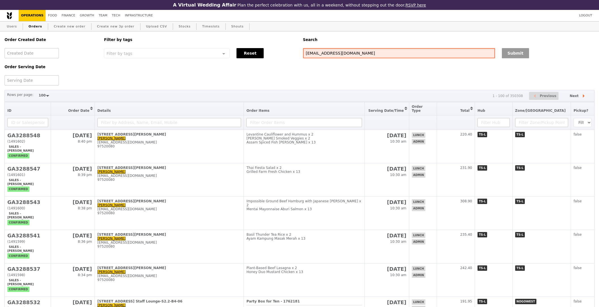
type input "[EMAIL_ADDRESS][DOMAIN_NAME]"
click at [510, 55] on button "Submit" at bounding box center [515, 53] width 27 height 10
